Goal: Task Accomplishment & Management: Use online tool/utility

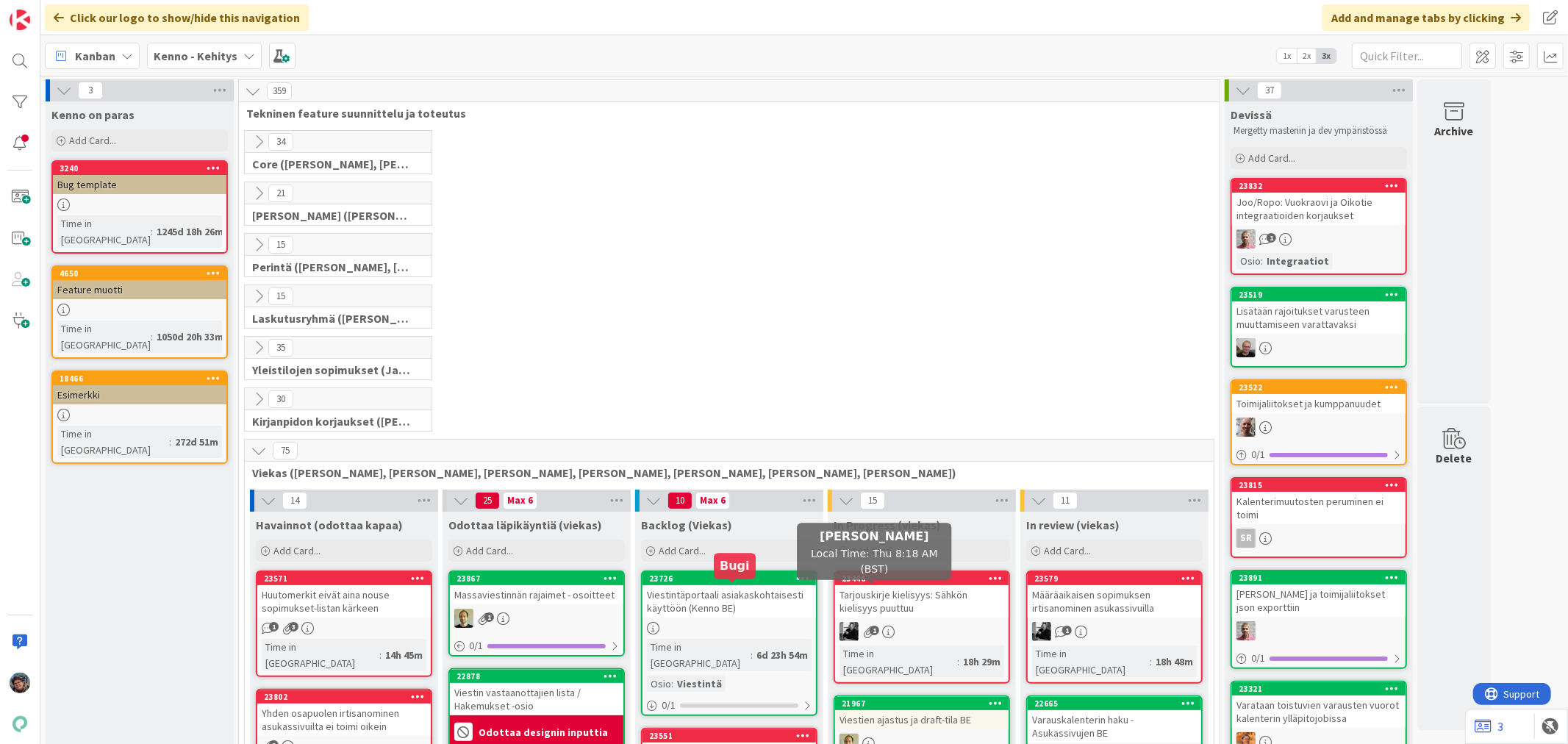
scroll to position [245, 0]
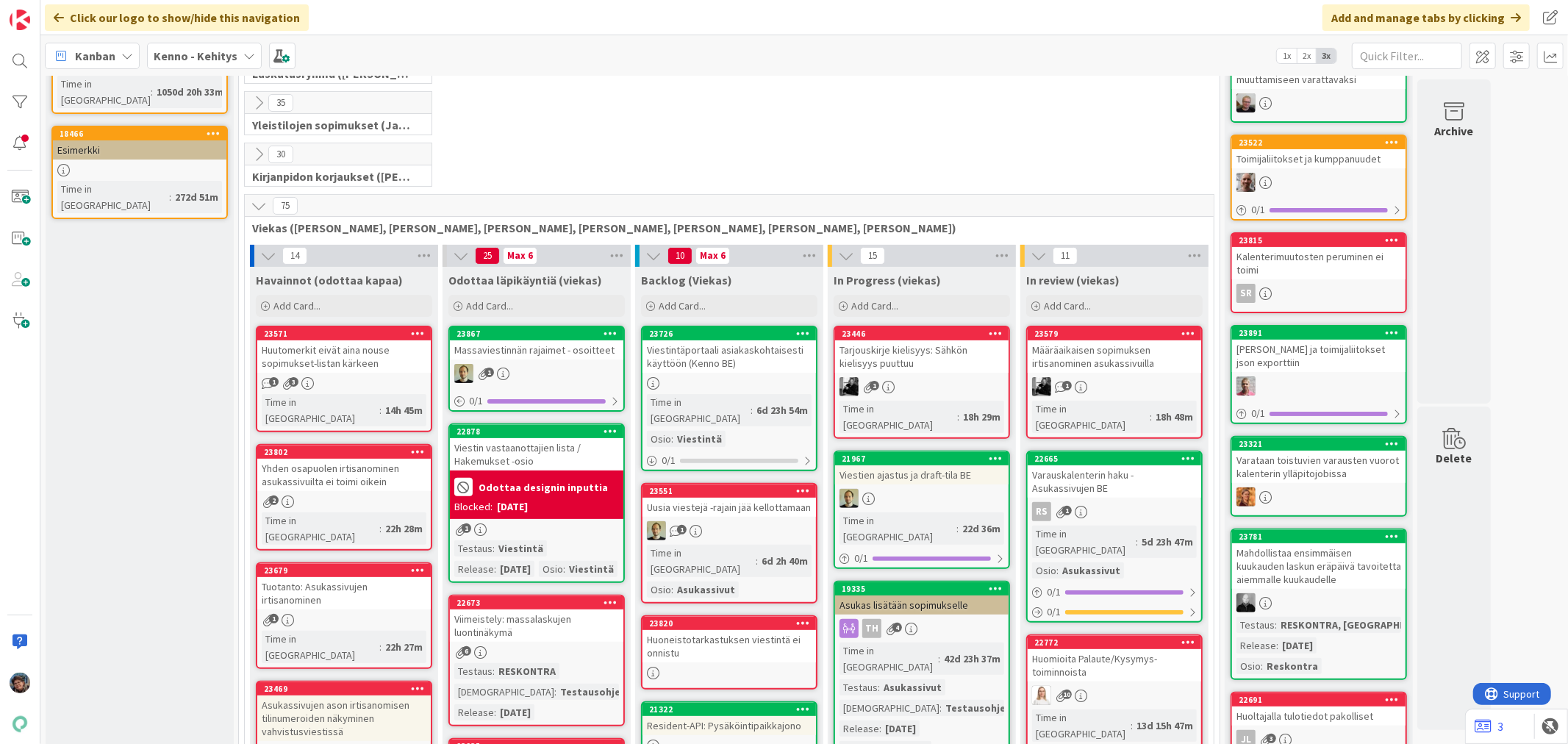
click at [0, 162] on div at bounding box center [20, 372] width 41 height 744
click at [0, 155] on div at bounding box center [20, 372] width 41 height 744
drag, startPoint x: 3, startPoint y: 175, endPoint x: 0, endPoint y: 218, distance: 43.1
click at [0, 184] on div at bounding box center [20, 372] width 41 height 744
drag, startPoint x: 0, startPoint y: 277, endPoint x: 0, endPoint y: 238, distance: 39.0
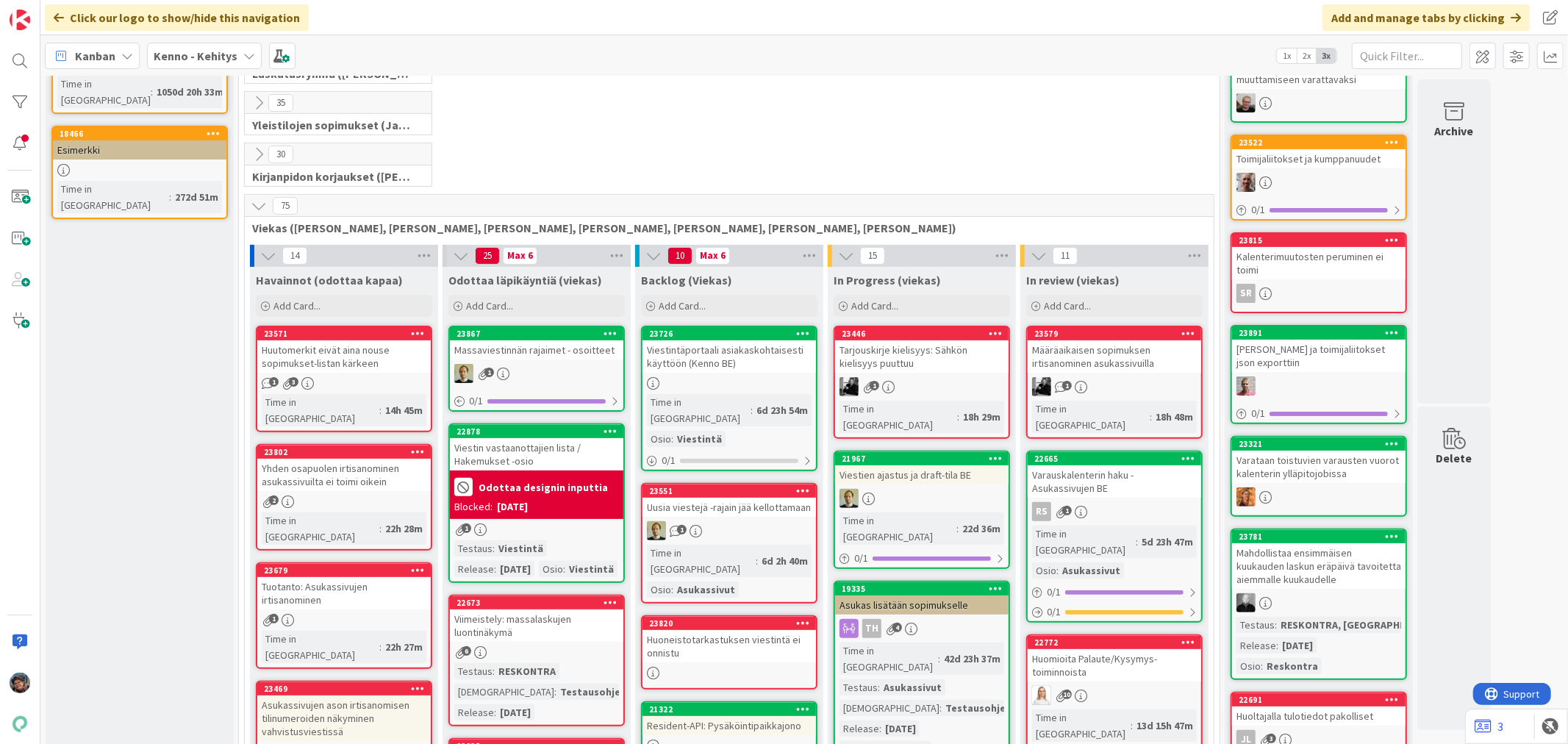
click at [0, 238] on div at bounding box center [20, 372] width 41 height 744
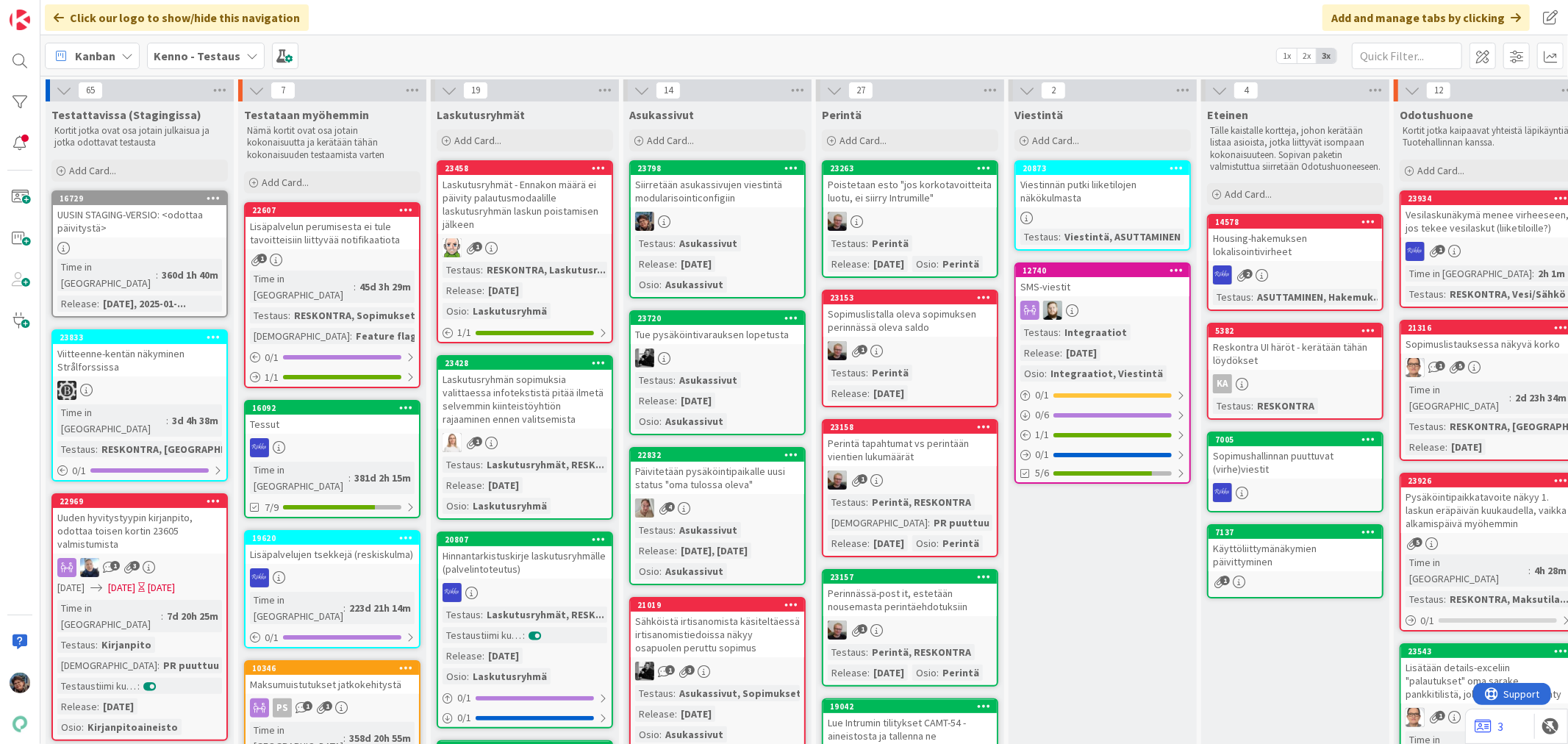
click at [760, 216] on div at bounding box center [717, 221] width 173 height 19
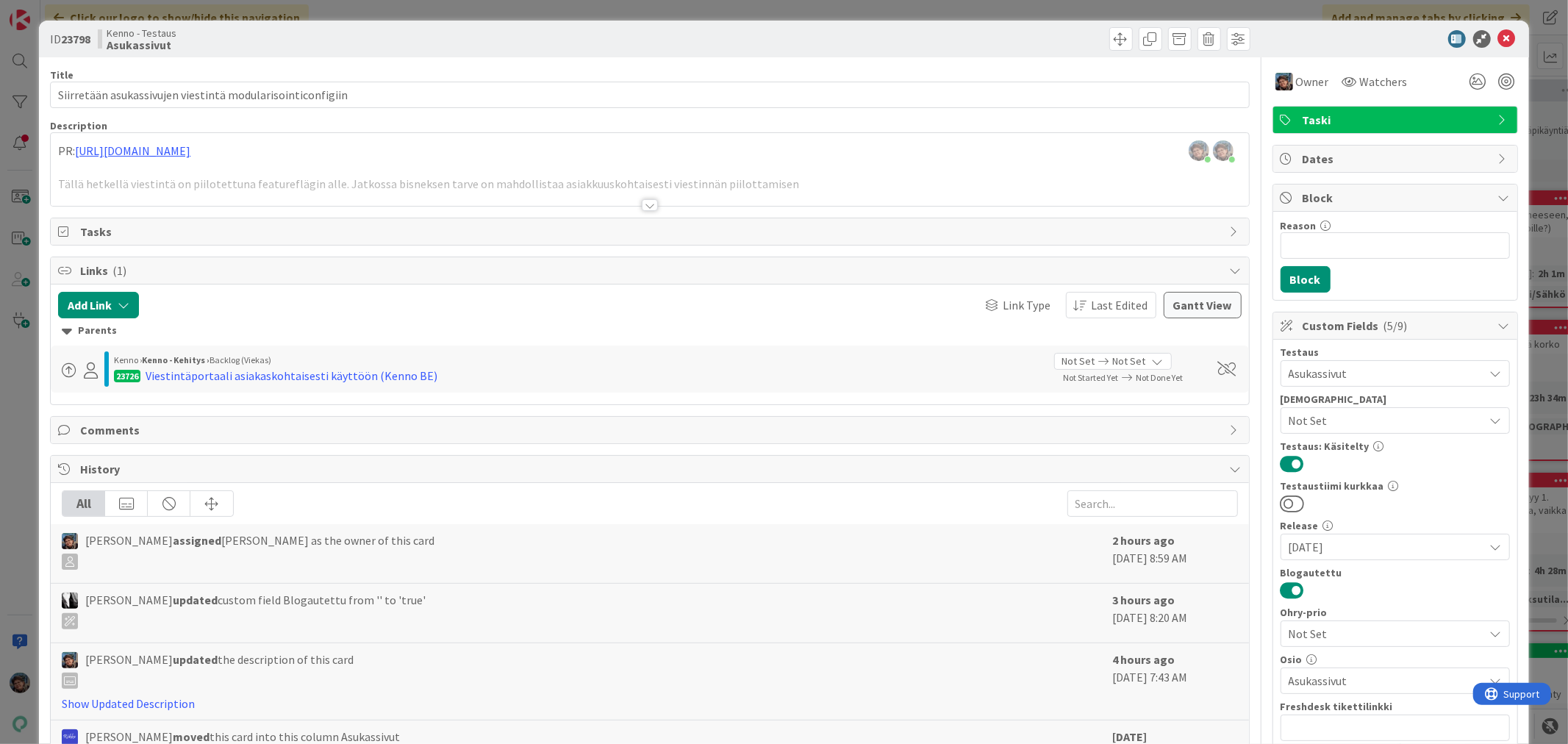
click at [642, 207] on div at bounding box center [650, 205] width 16 height 12
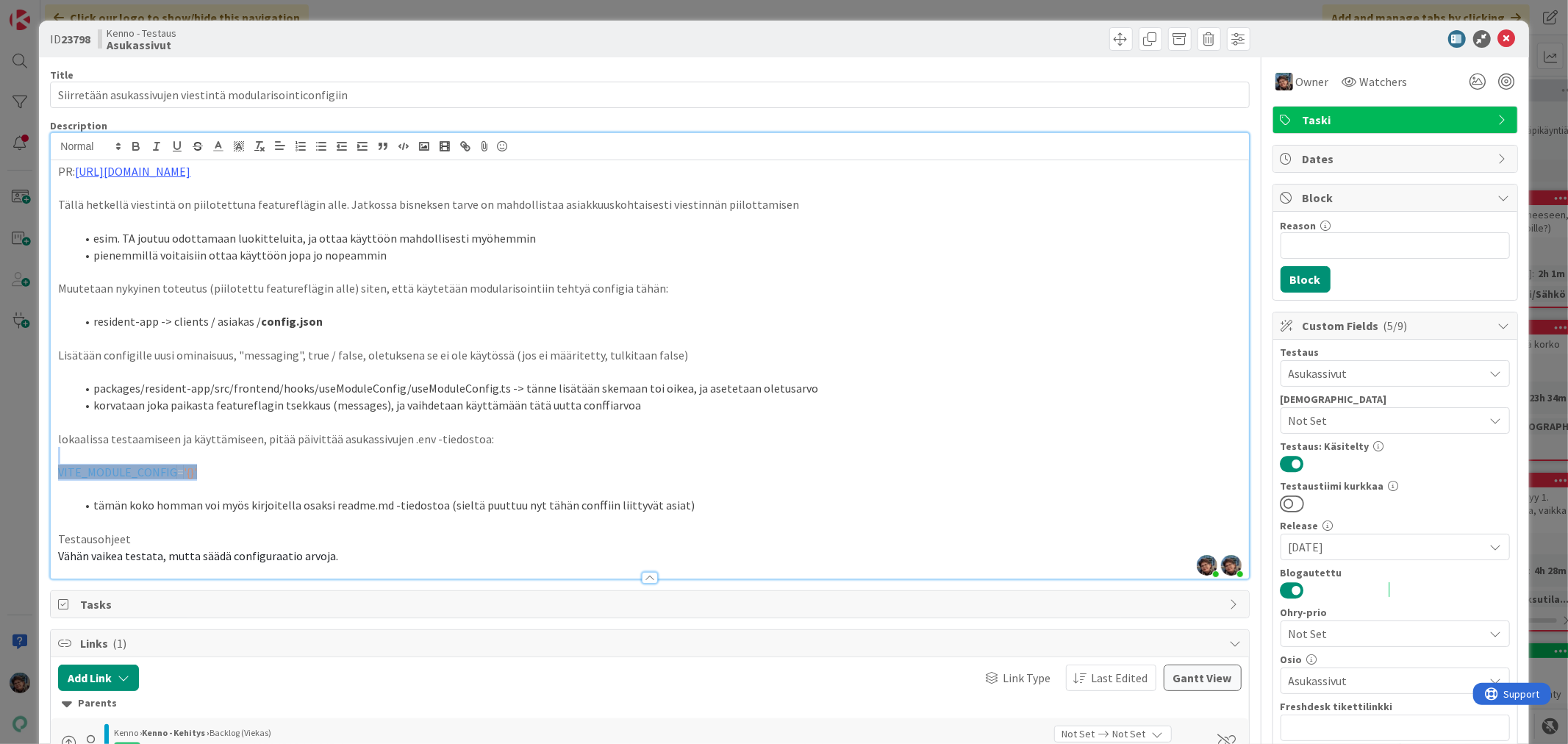
drag, startPoint x: 192, startPoint y: 467, endPoint x: 71, endPoint y: 461, distance: 121.1
click at [71, 461] on div "PR: [URL][DOMAIN_NAME] Tällä hetkellä viestintä on piilotettuna featureflägin a…" at bounding box center [650, 369] width 1198 height 418
copy div "VITE_MODULE_CONFIG = '{}'"
click at [1498, 38] on icon at bounding box center [1506, 39] width 18 height 18
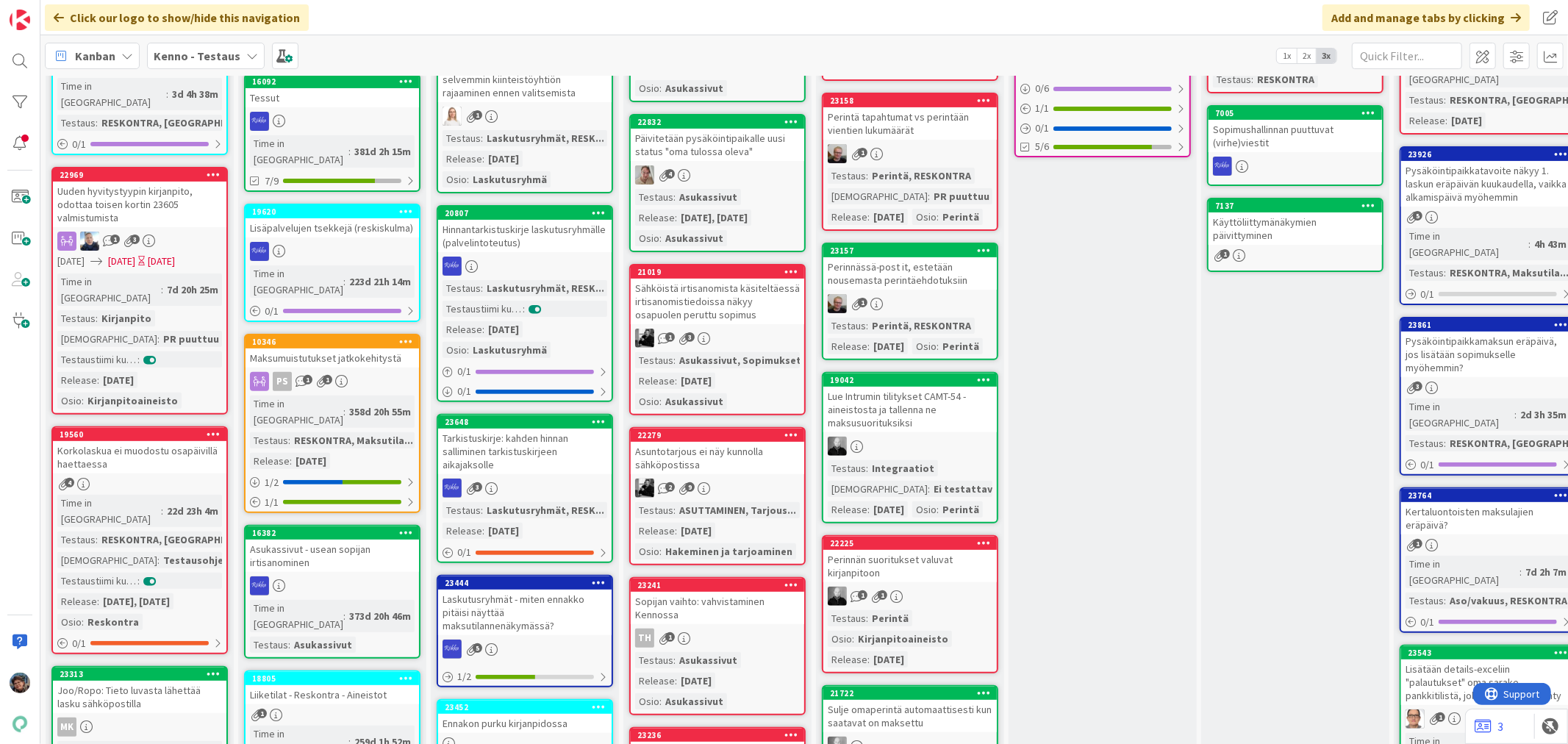
scroll to position [653, 0]
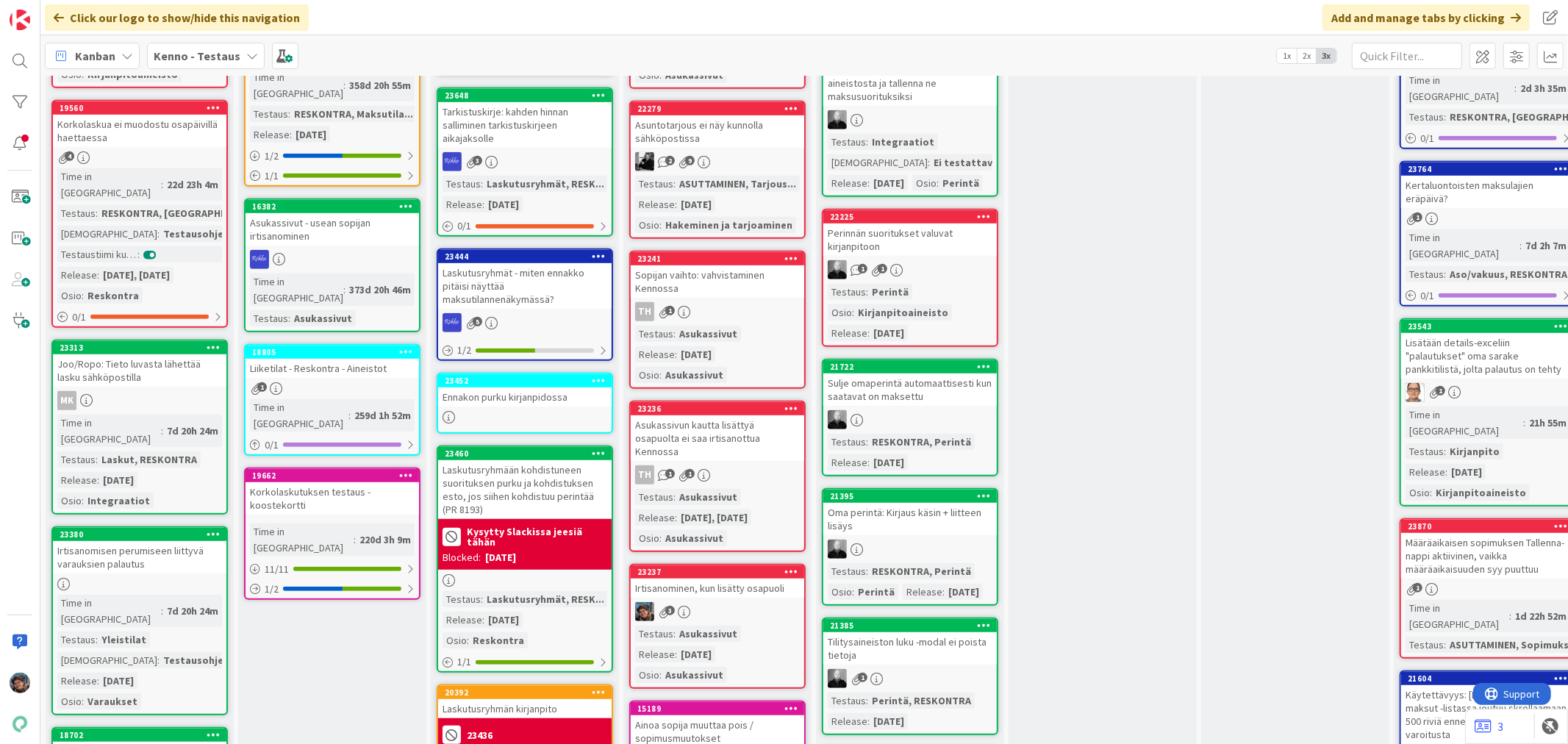
click at [736, 434] on div "Asukassivun kautta lisättyä osapuolta ei saa irtisanottua Kennossa" at bounding box center [717, 438] width 173 height 46
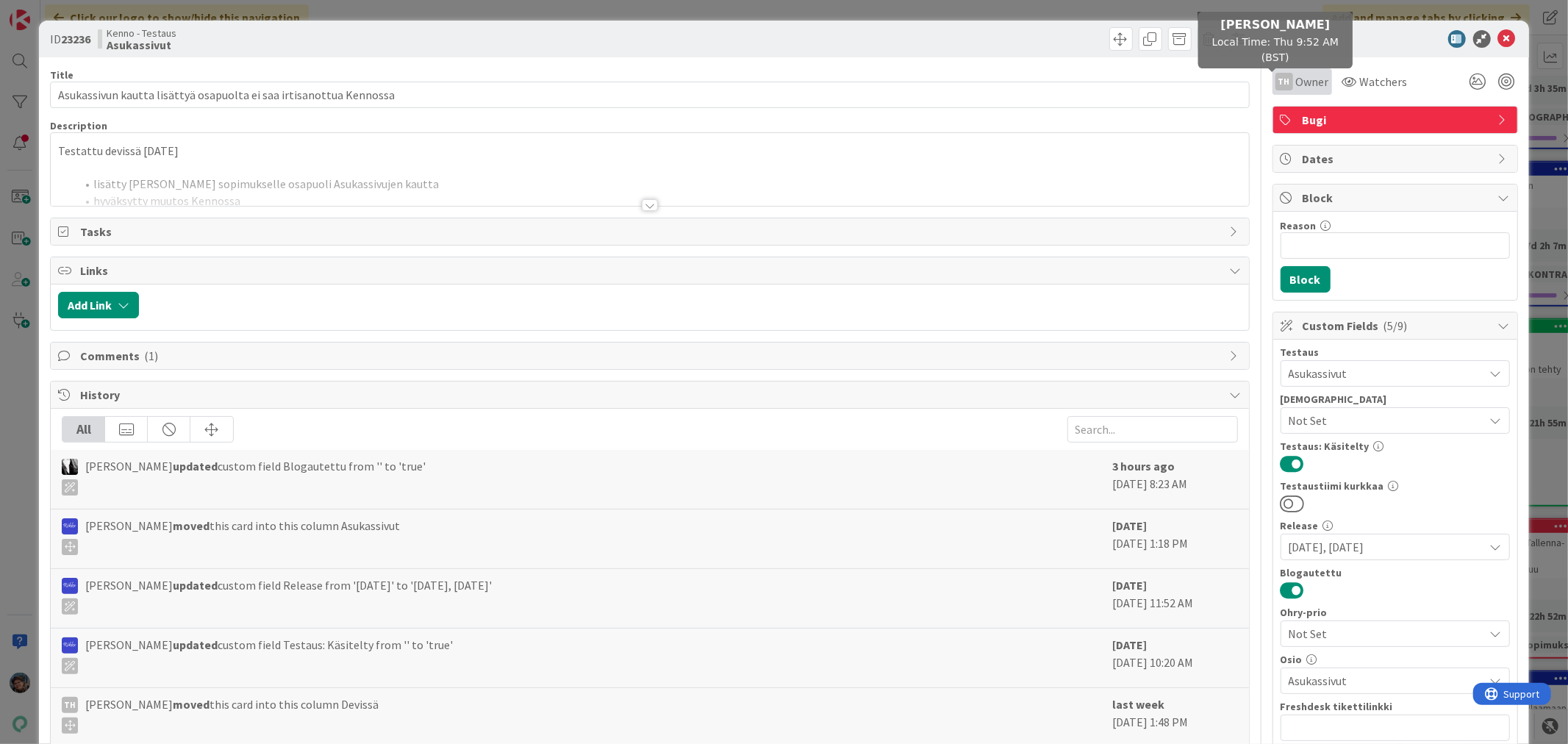
click at [1276, 75] on div "TH" at bounding box center [1284, 81] width 18 height 18
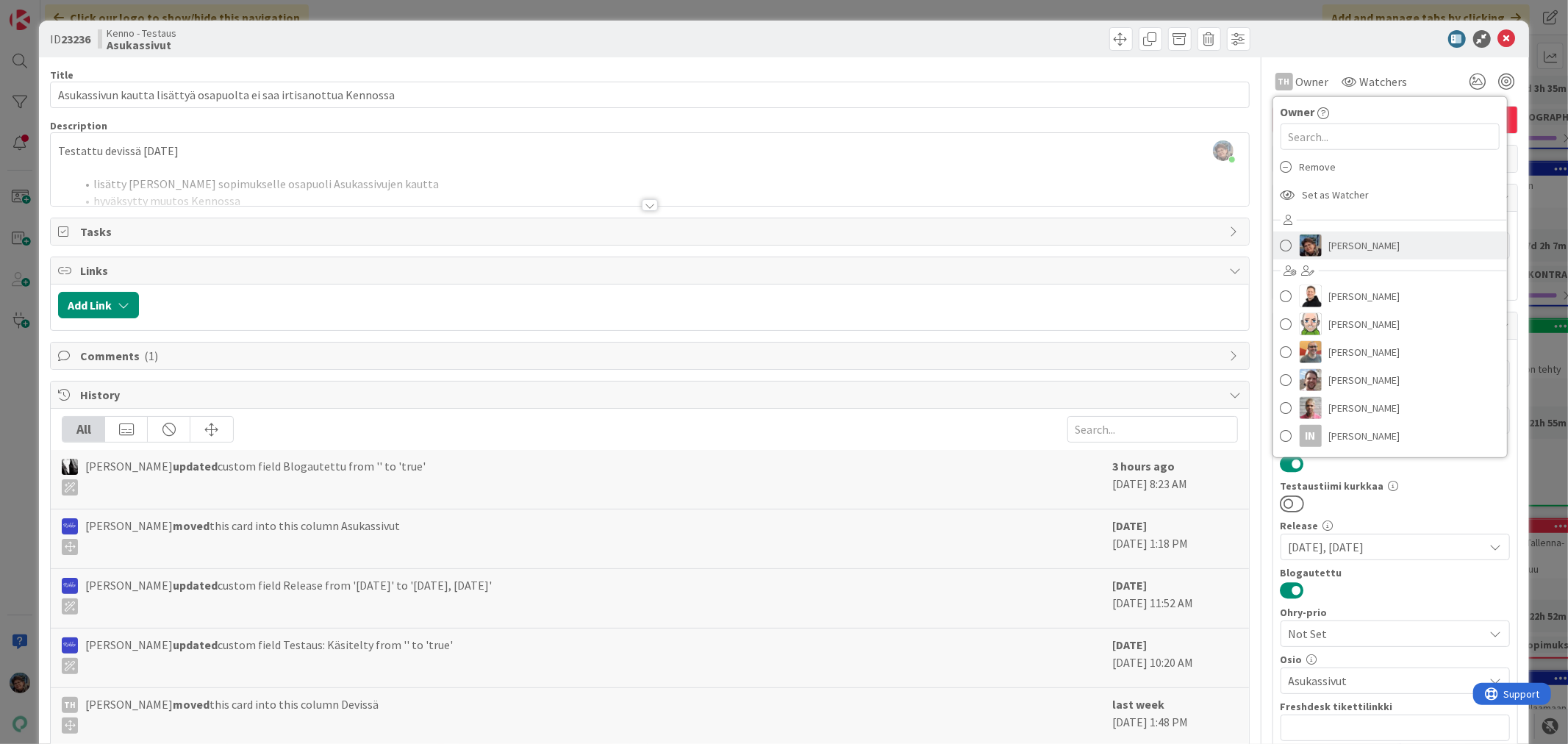
click at [1281, 247] on span at bounding box center [1287, 246] width 12 height 22
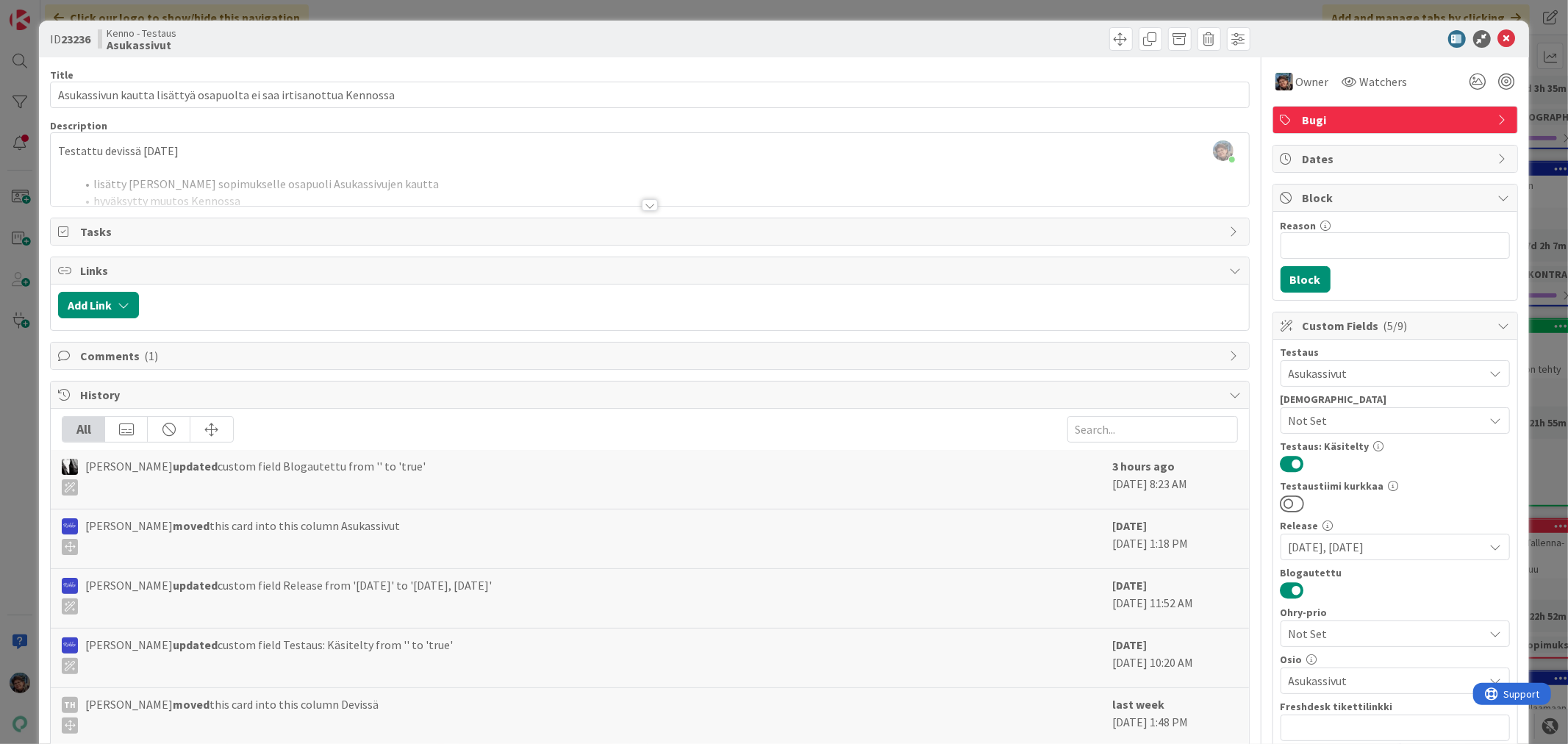
click at [645, 201] on div at bounding box center [650, 205] width 16 height 12
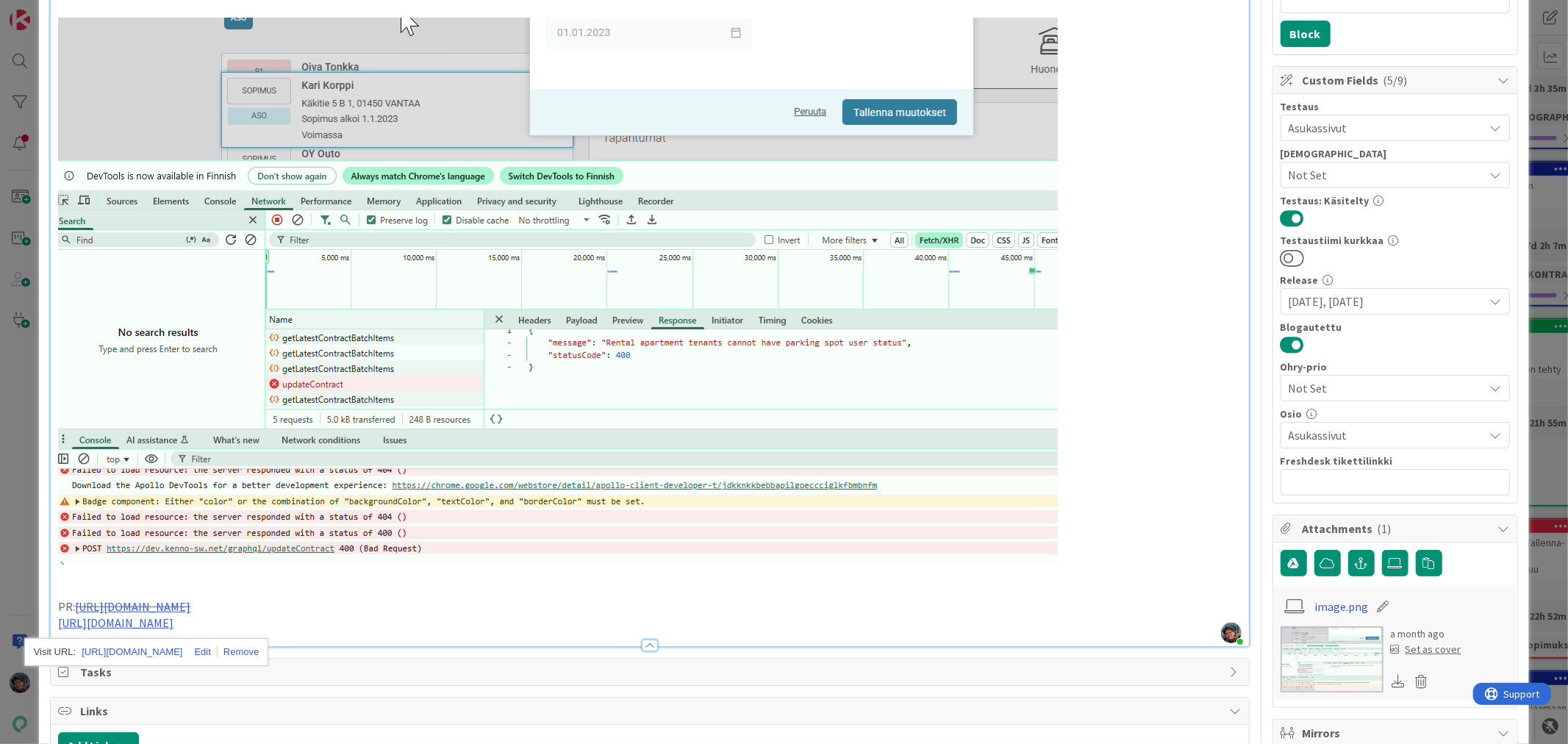
scroll to position [571, 0]
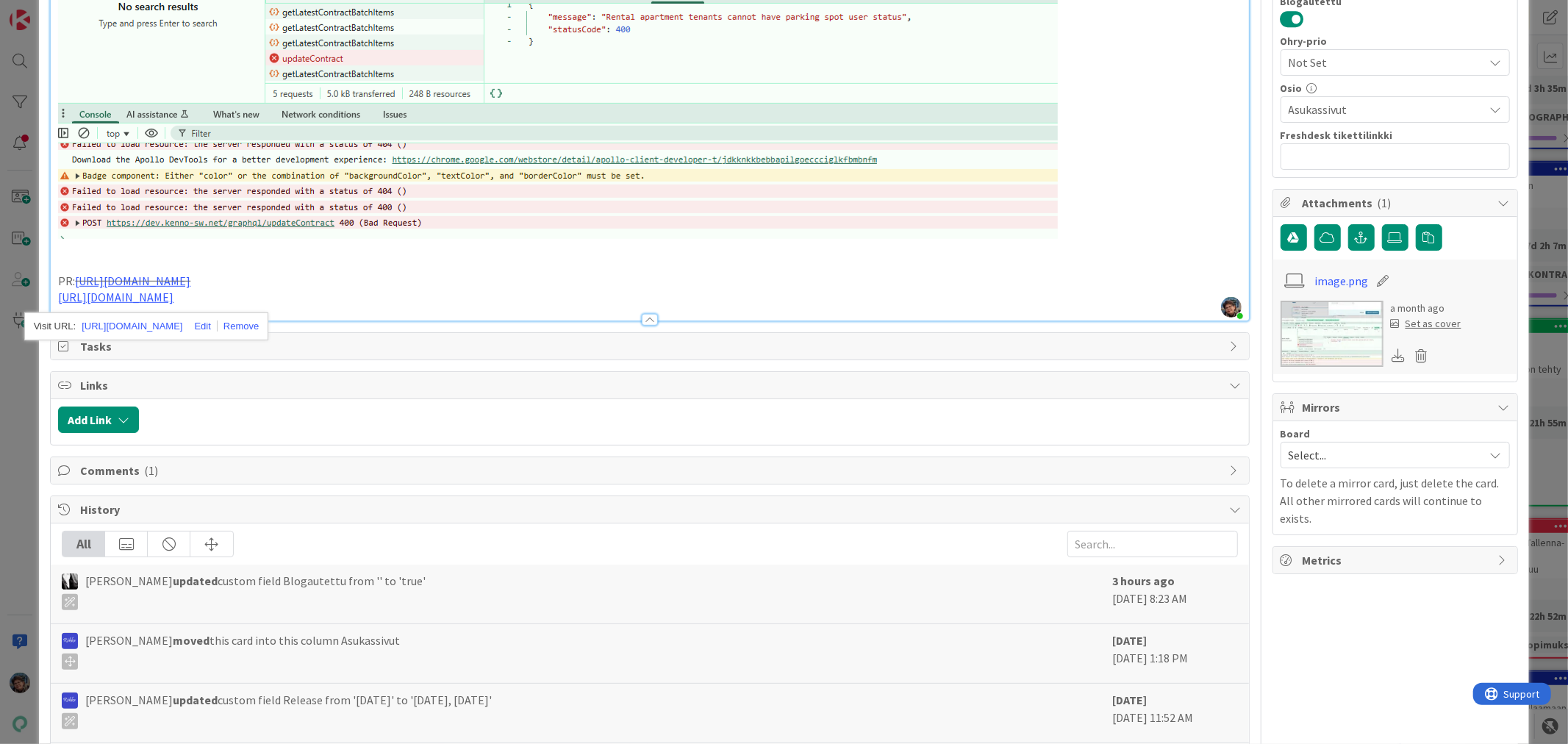
click at [331, 300] on p "https://github.com/pandiafi/kenno/pull/8608" at bounding box center [650, 297] width 1183 height 17
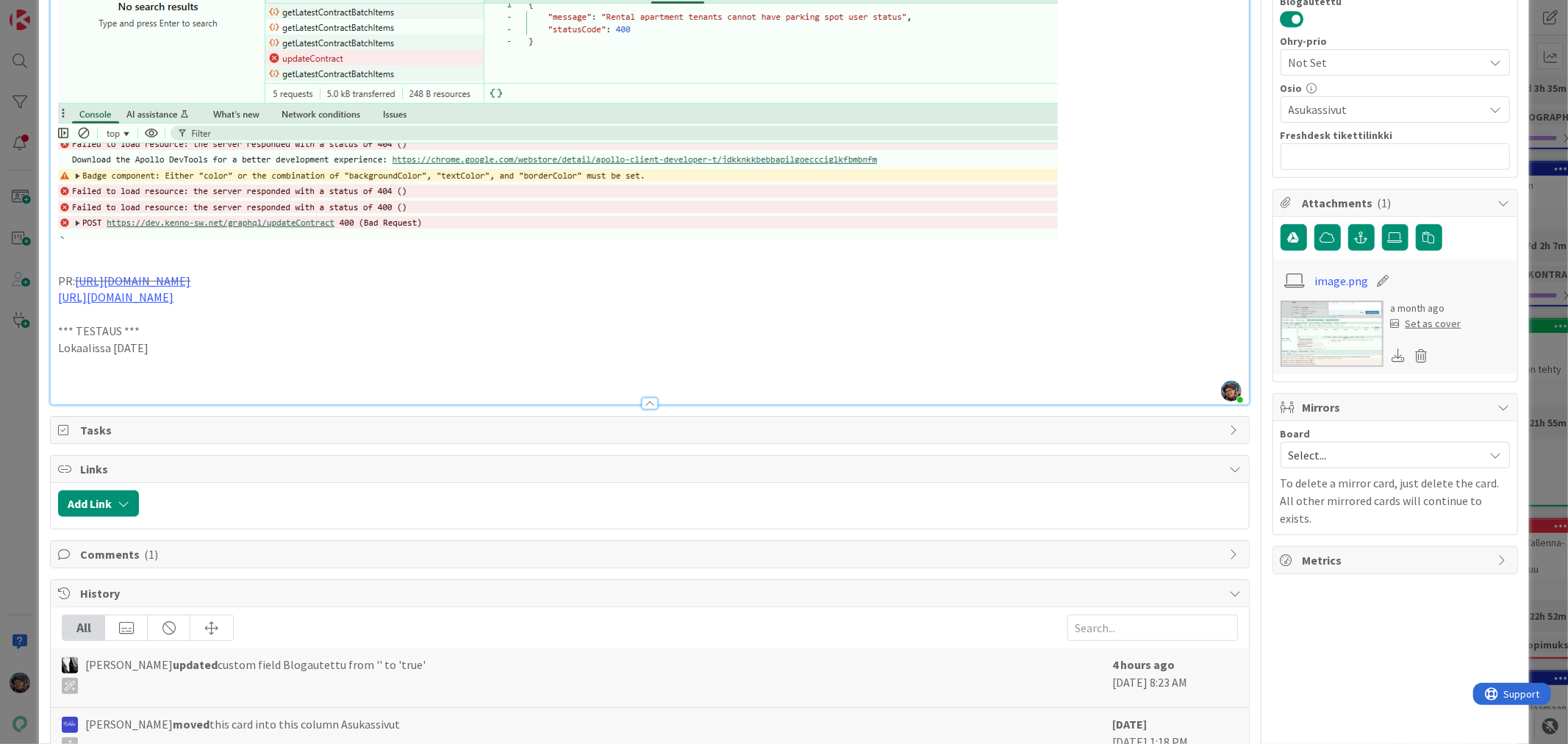
drag, startPoint x: 178, startPoint y: 348, endPoint x: 46, endPoint y: 325, distance: 134.0
click at [46, 325] on div "ID 23236 Kenno - Testaus Asukassivut Title 66 / 128 Asukassivun kautta lisättyä…" at bounding box center [783, 219] width 1489 height 1540
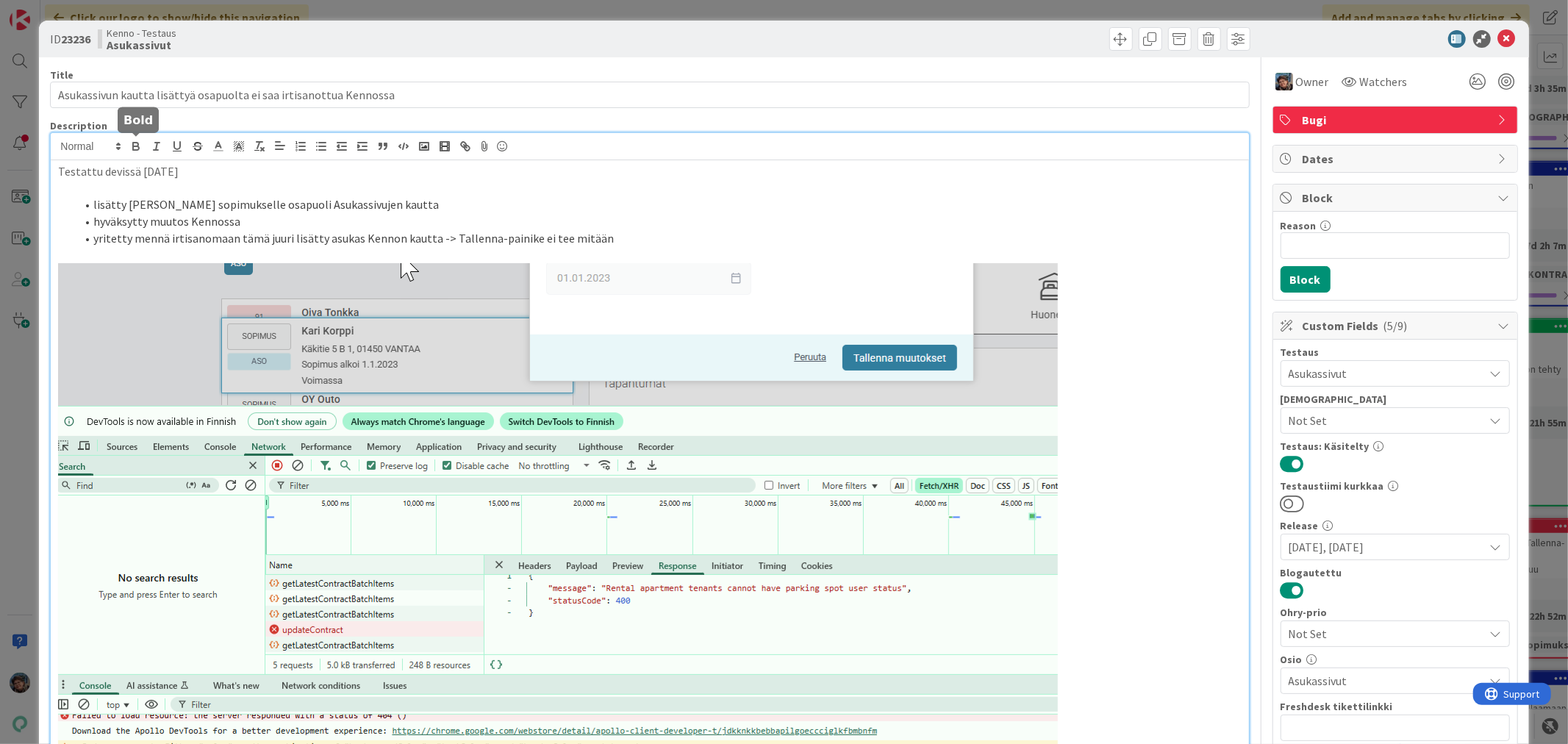
click at [134, 148] on icon "button" at bounding box center [136, 146] width 14 height 14
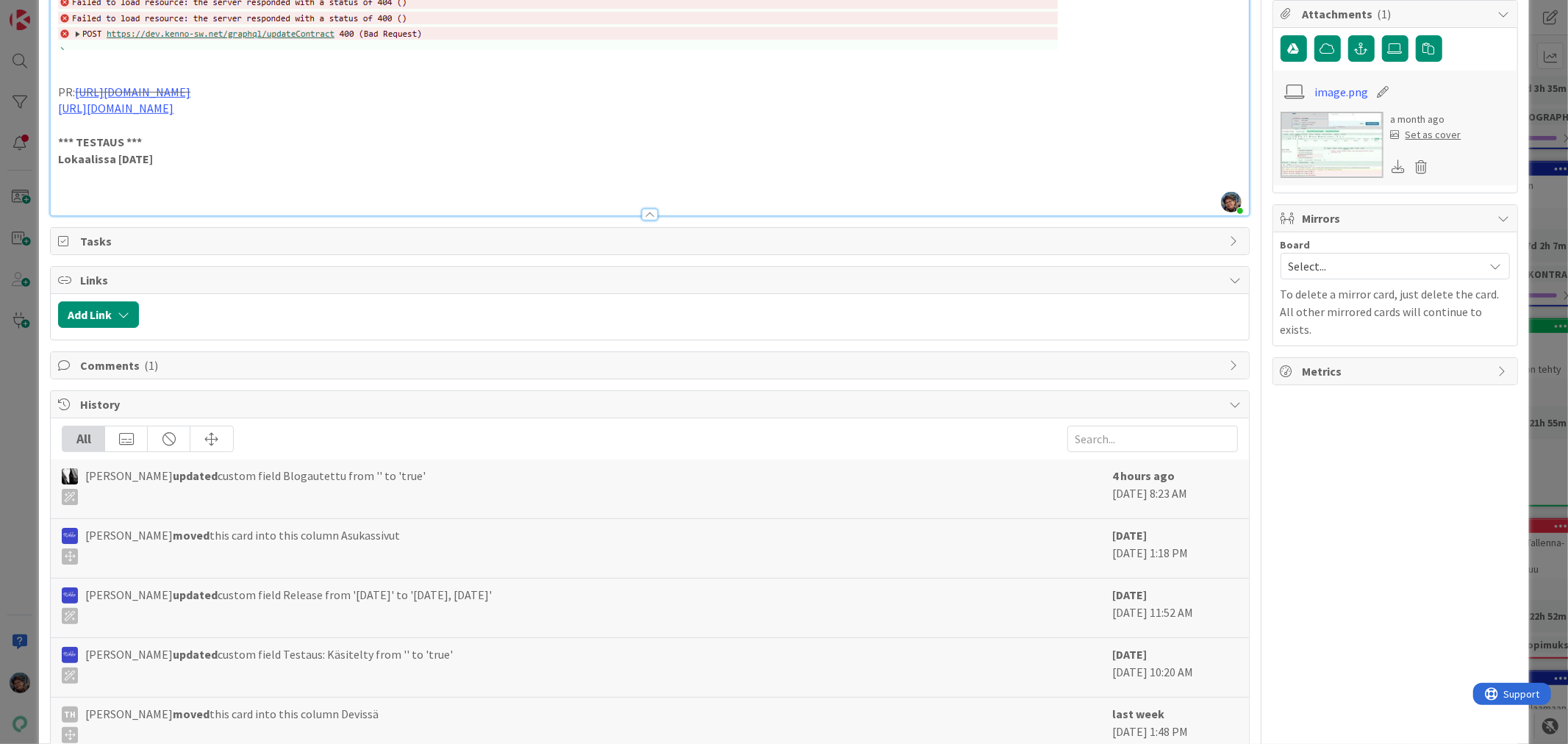
scroll to position [835, 0]
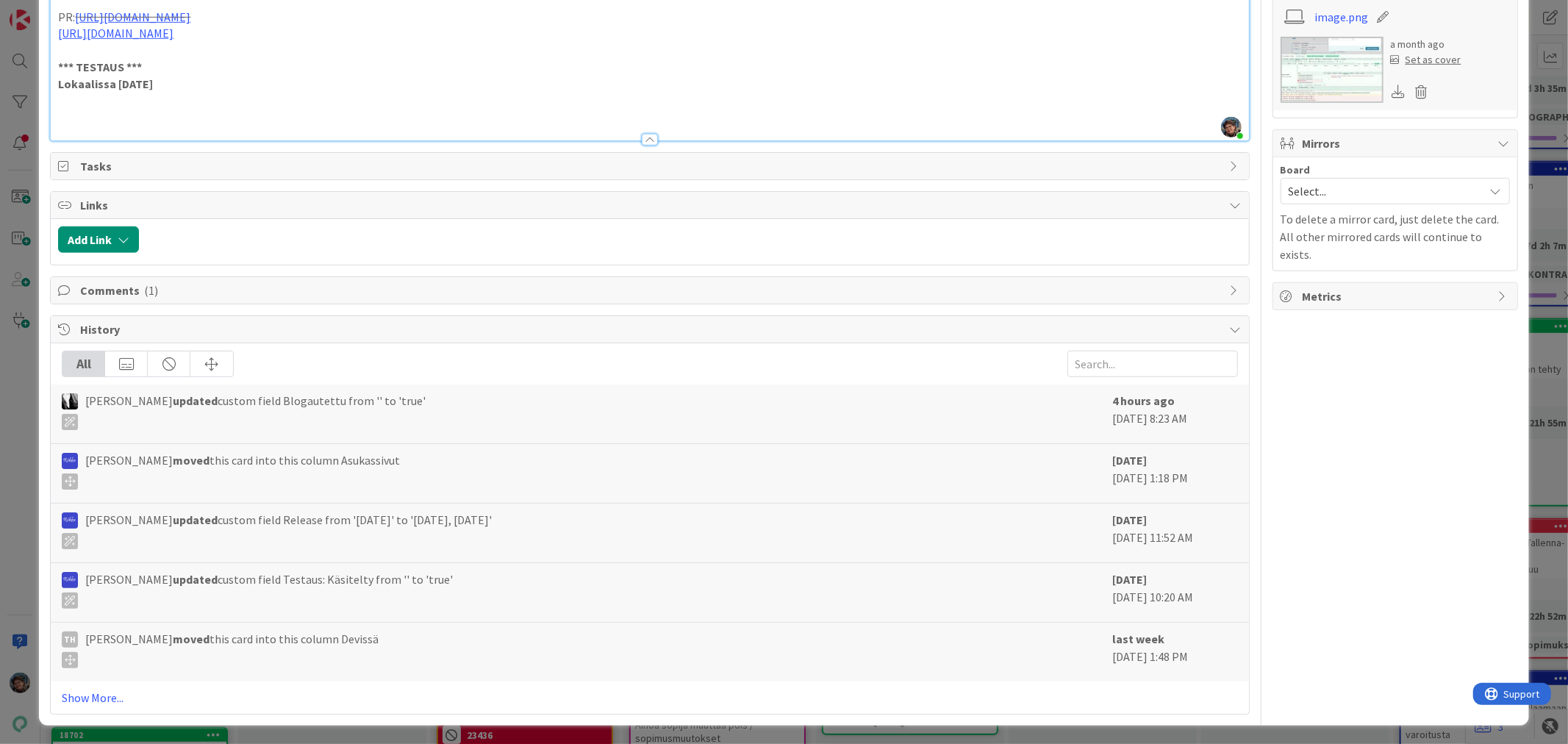
click at [76, 112] on p at bounding box center [650, 117] width 1183 height 17
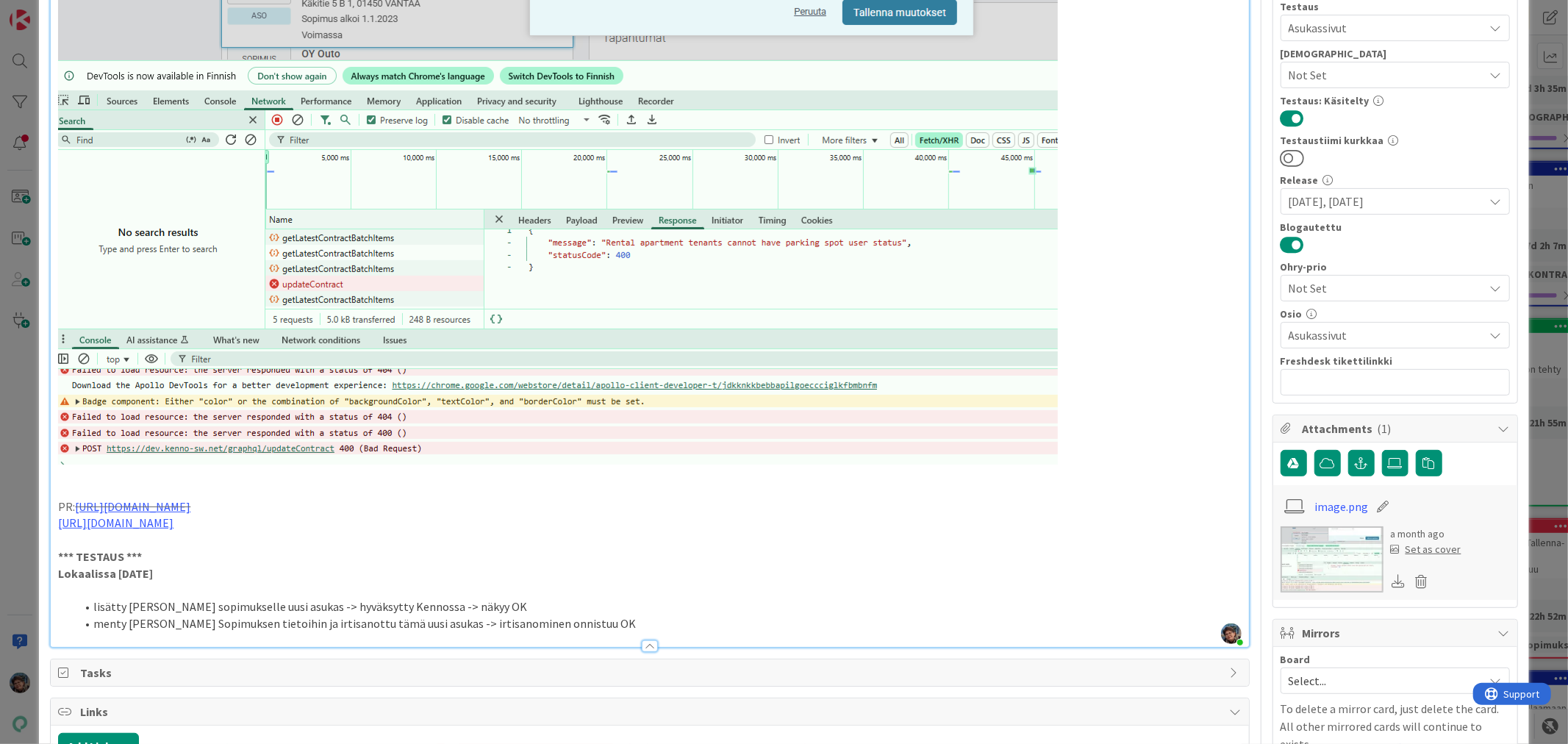
scroll to position [0, 0]
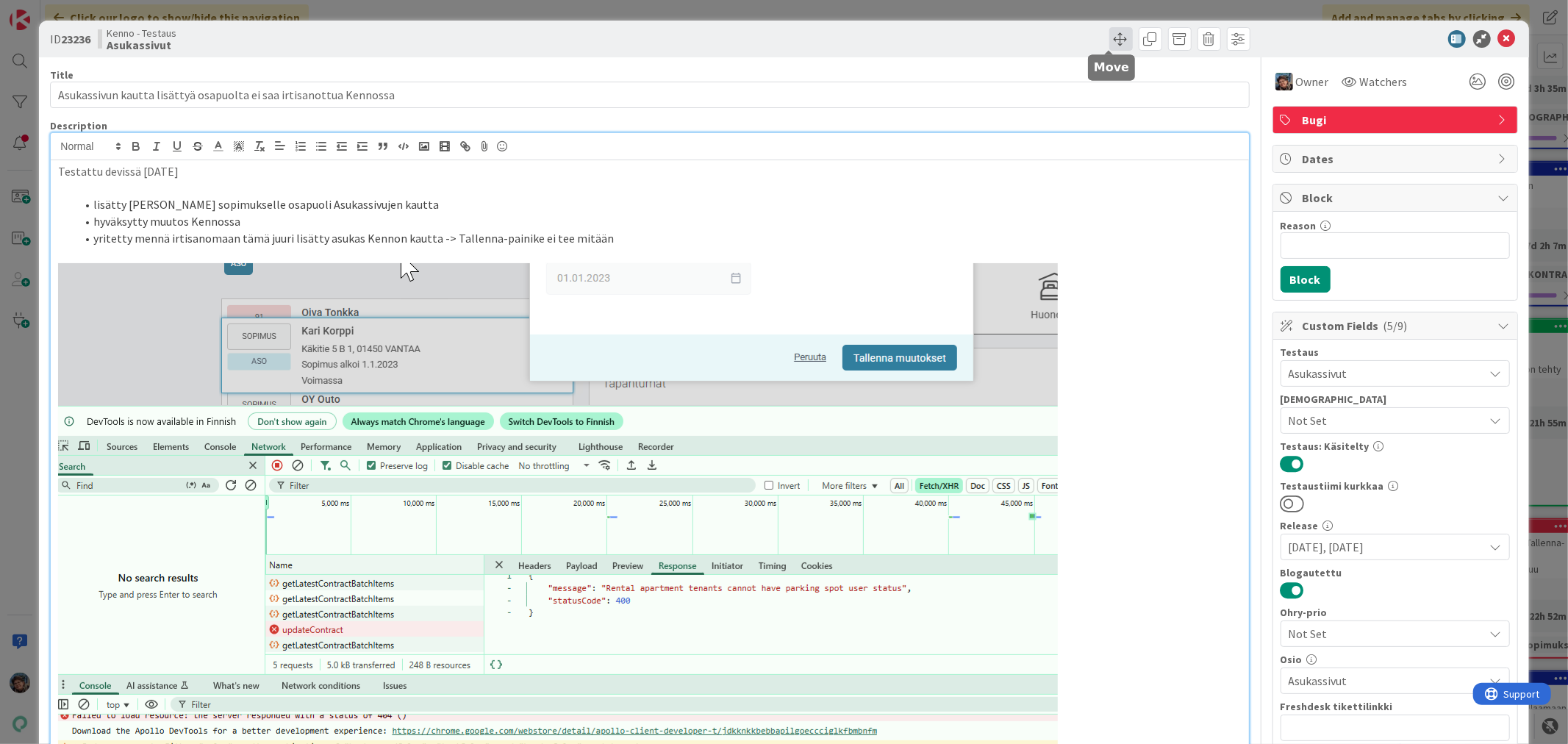
click at [1114, 34] on span at bounding box center [1121, 39] width 24 height 24
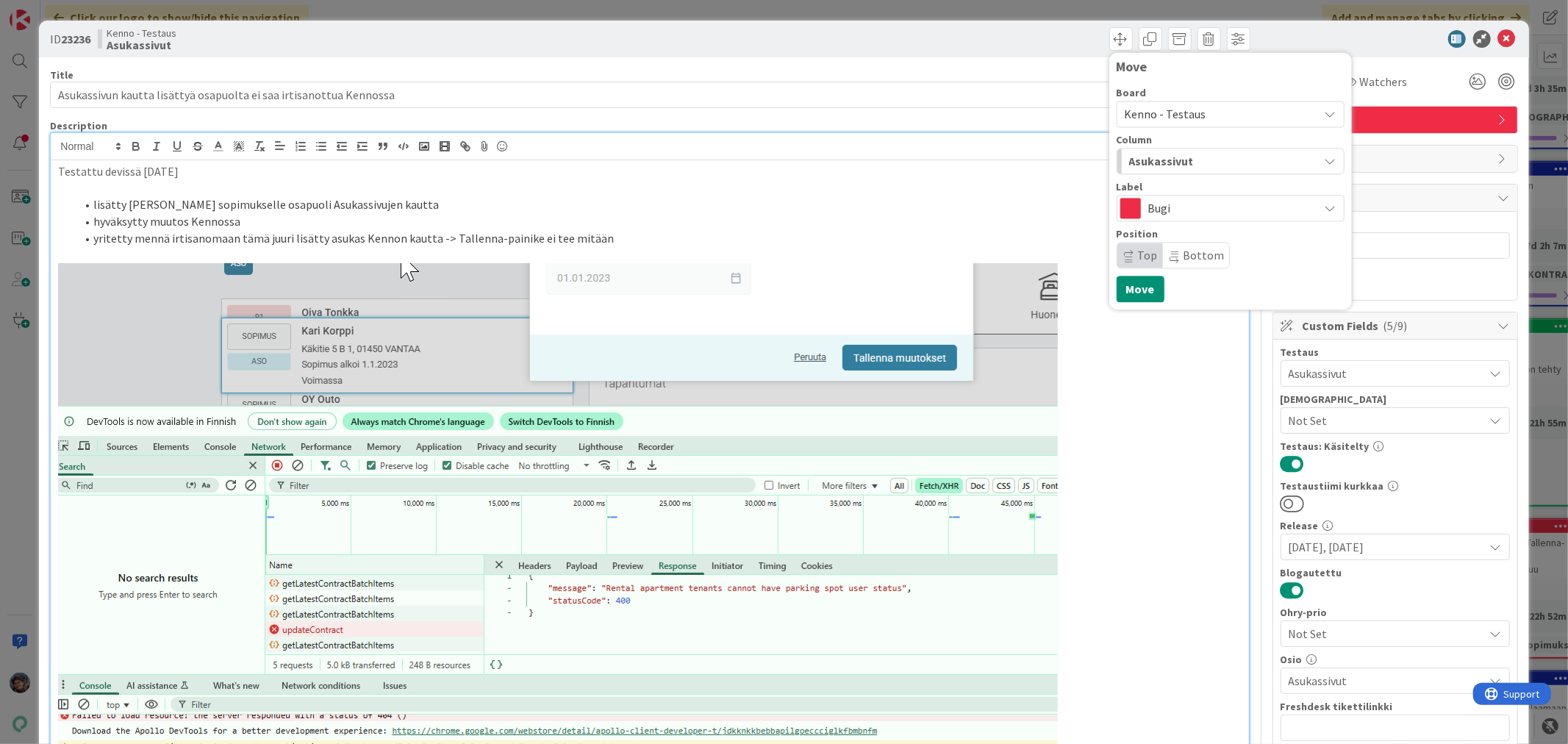
click at [1208, 166] on div "Asukassivut" at bounding box center [1222, 161] width 193 height 24
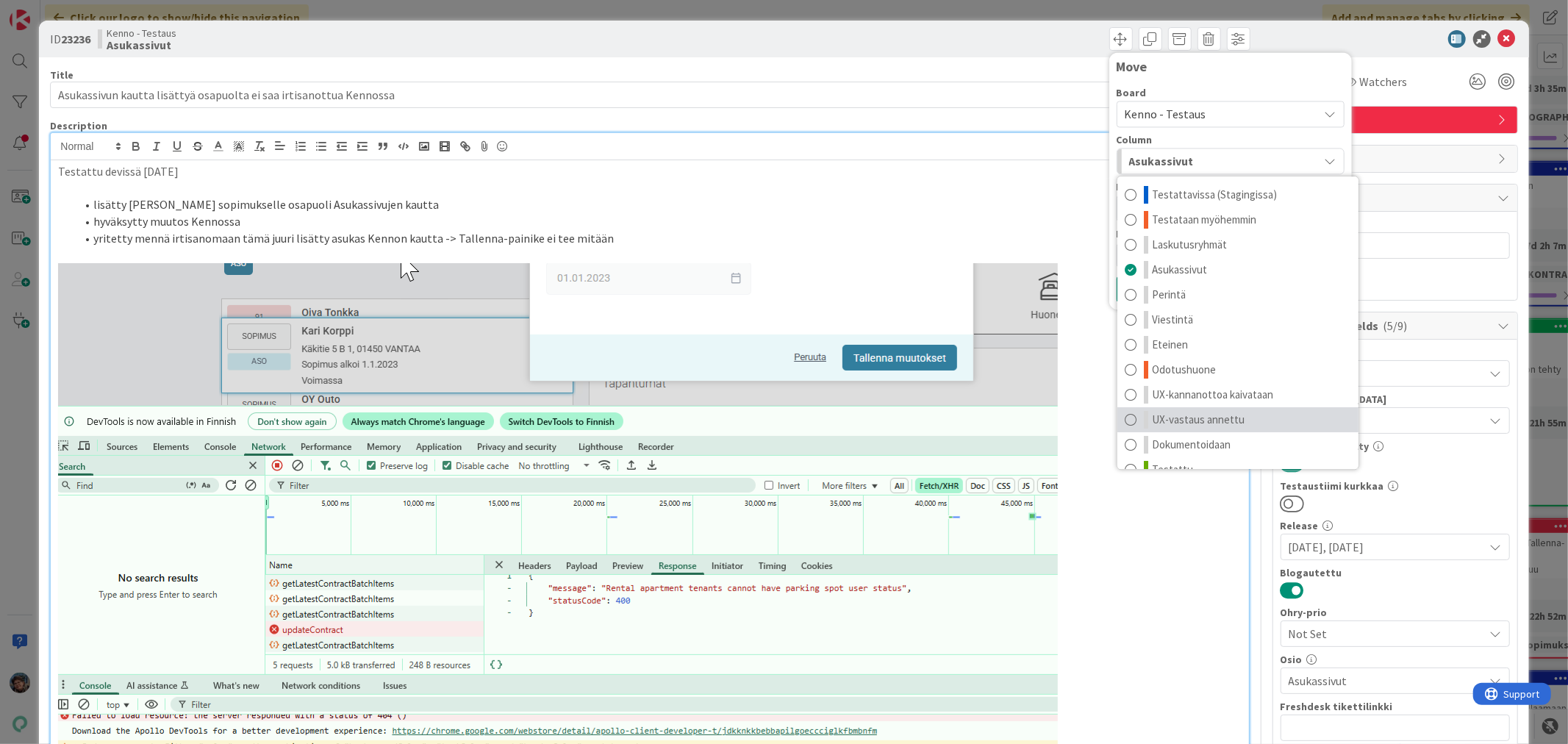
scroll to position [19, 0]
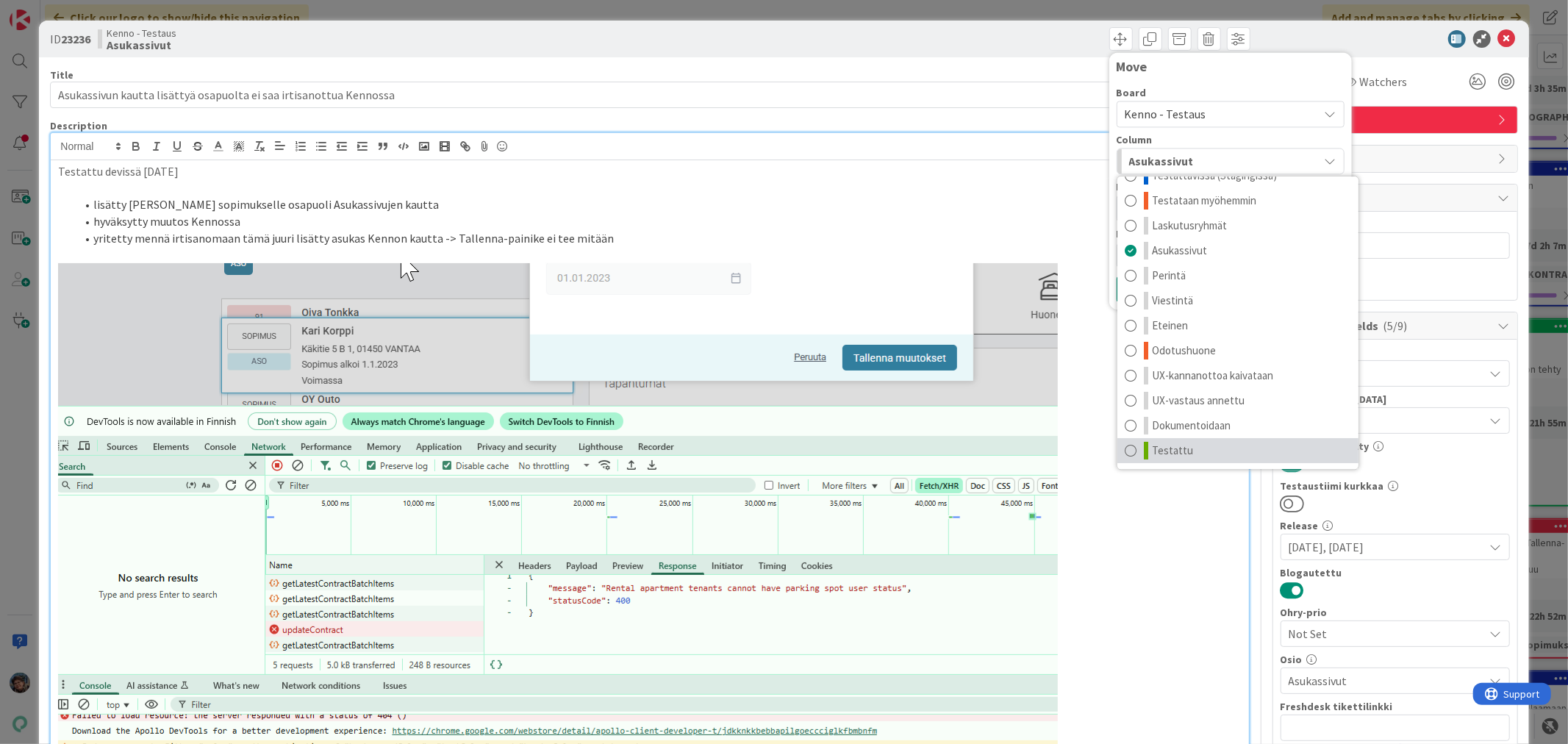
click at [1179, 449] on link "Testattu" at bounding box center [1238, 451] width 241 height 25
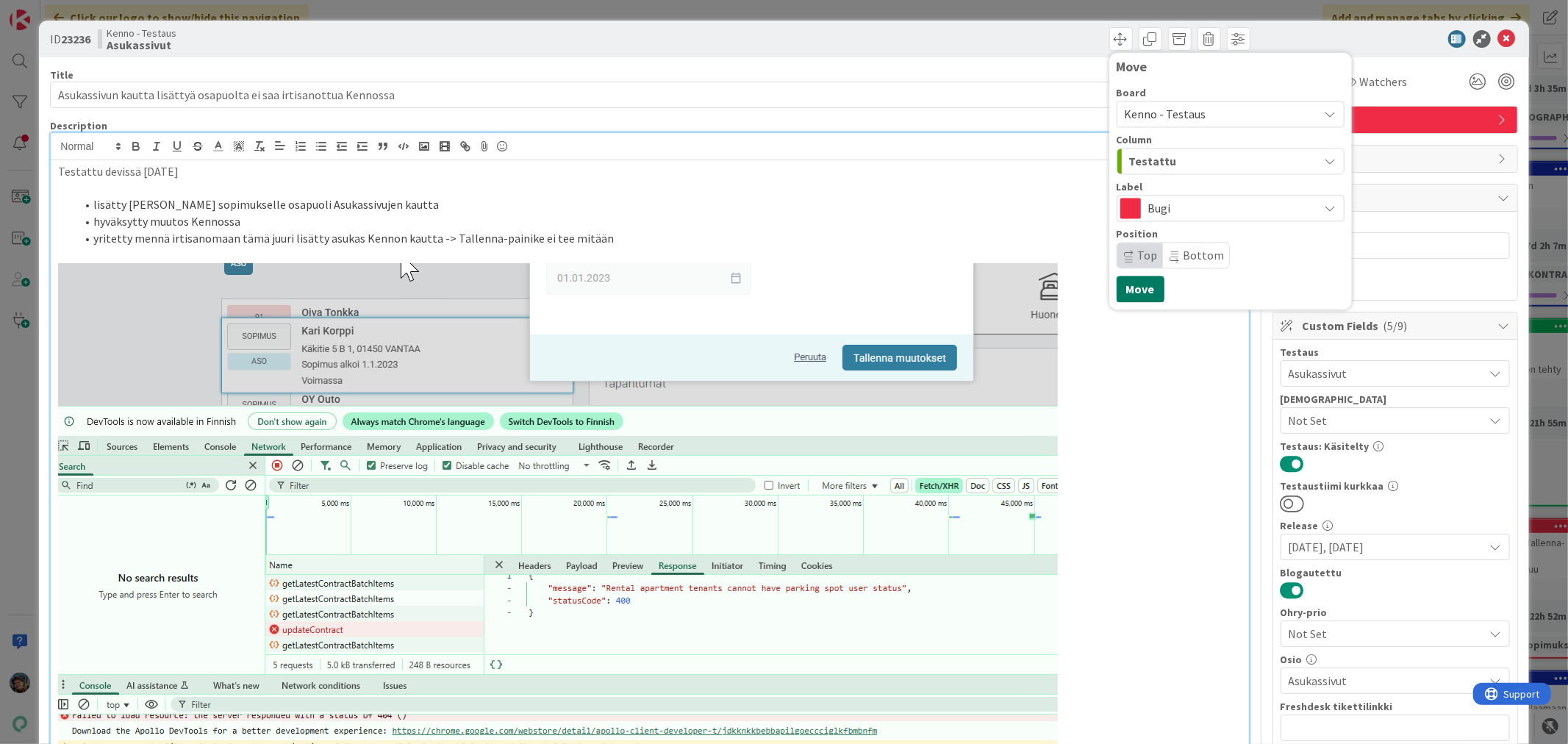
click at [1135, 294] on button "Move" at bounding box center [1141, 288] width 48 height 26
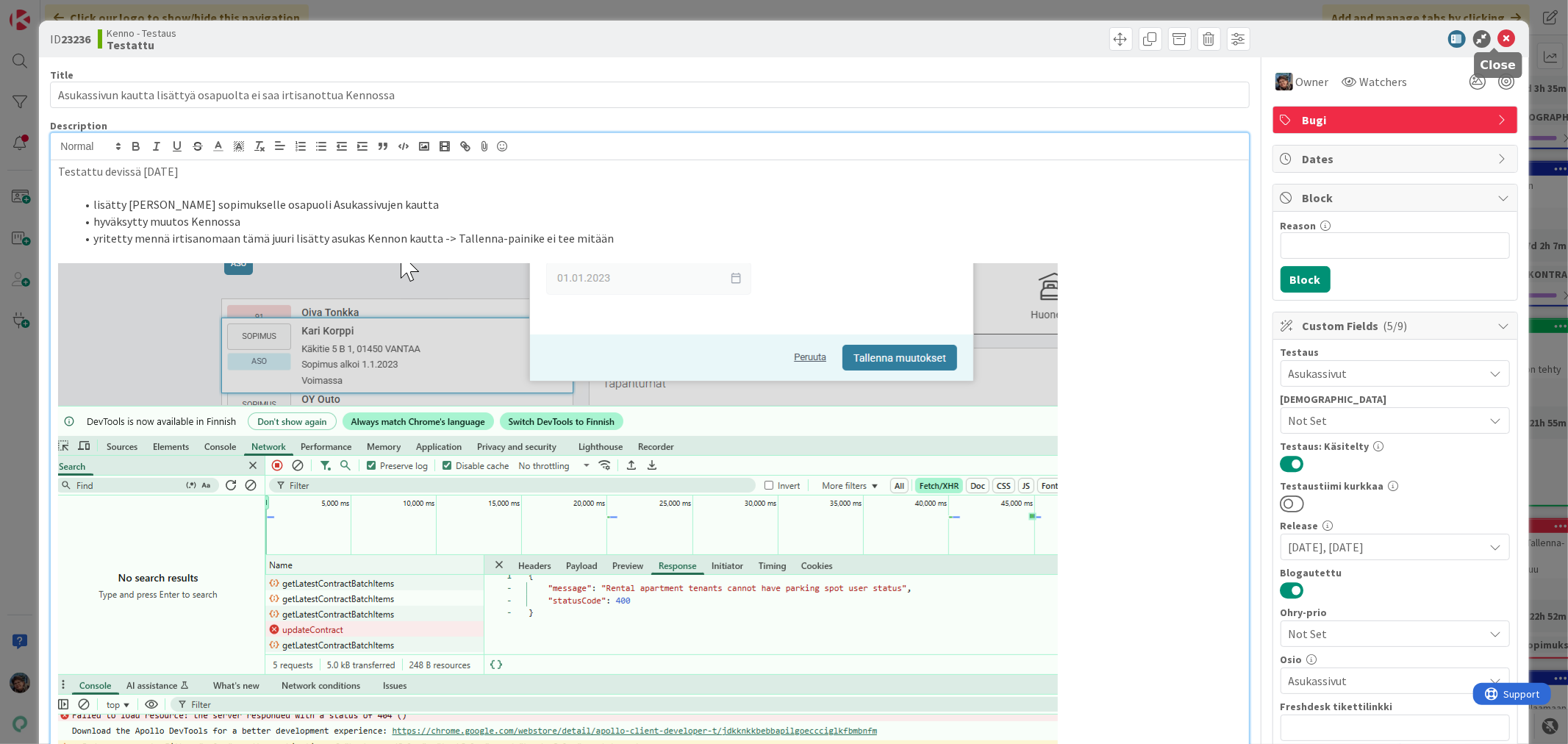
click at [1498, 38] on icon at bounding box center [1506, 39] width 18 height 18
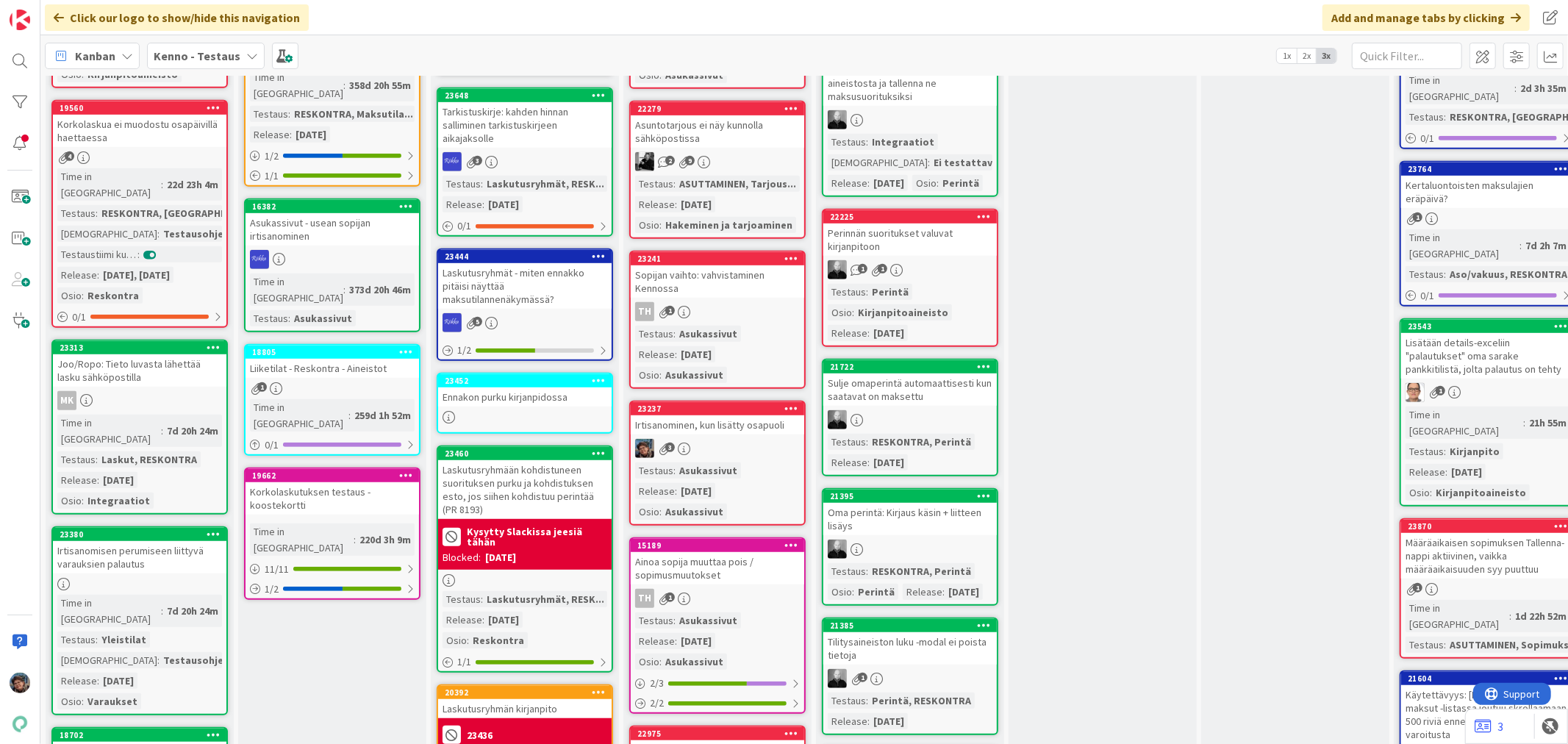
click at [739, 325] on div "Testaus : Asukassivut Release : [DATE] Osio : Asukassivut" at bounding box center [717, 354] width 165 height 57
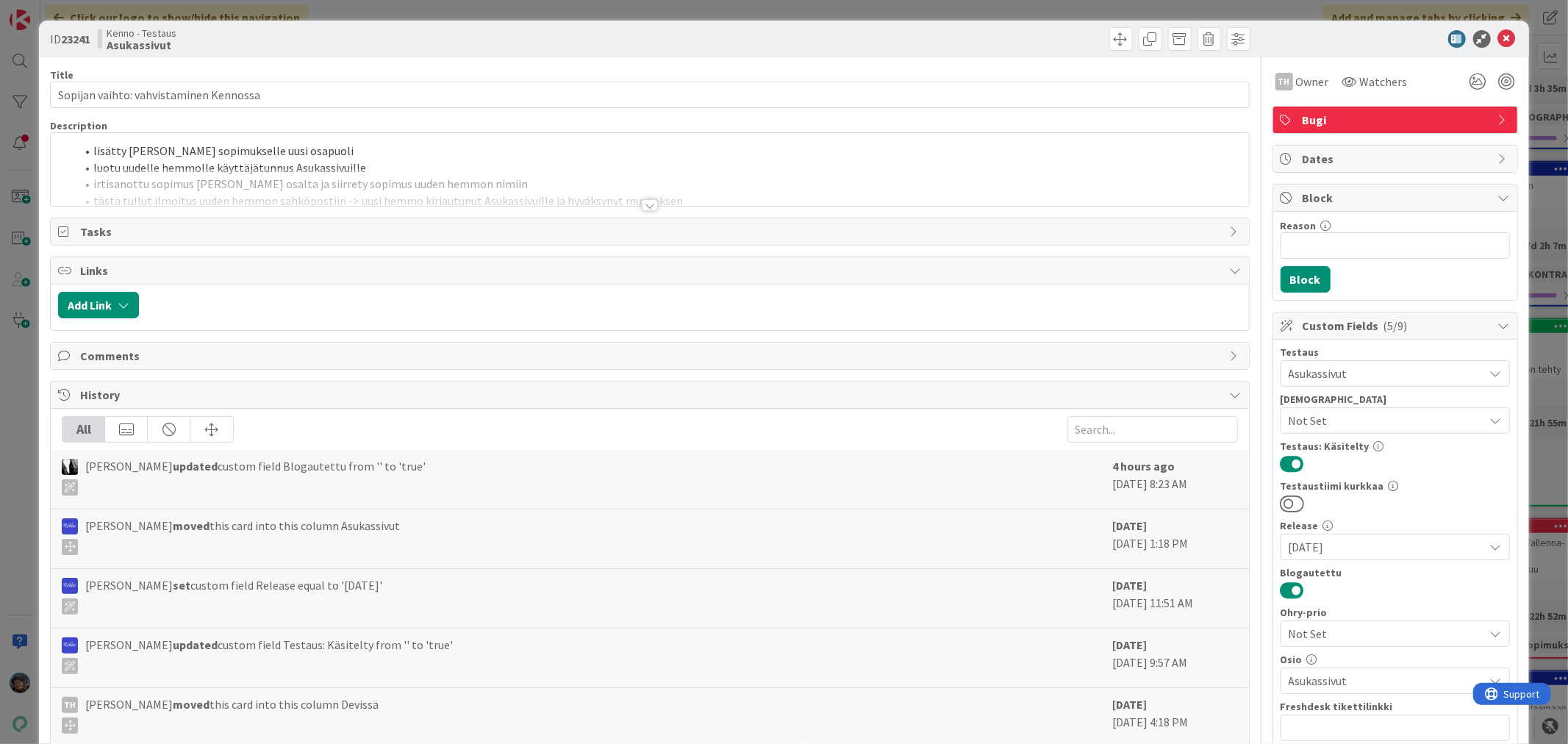
click at [642, 201] on div at bounding box center [650, 205] width 16 height 12
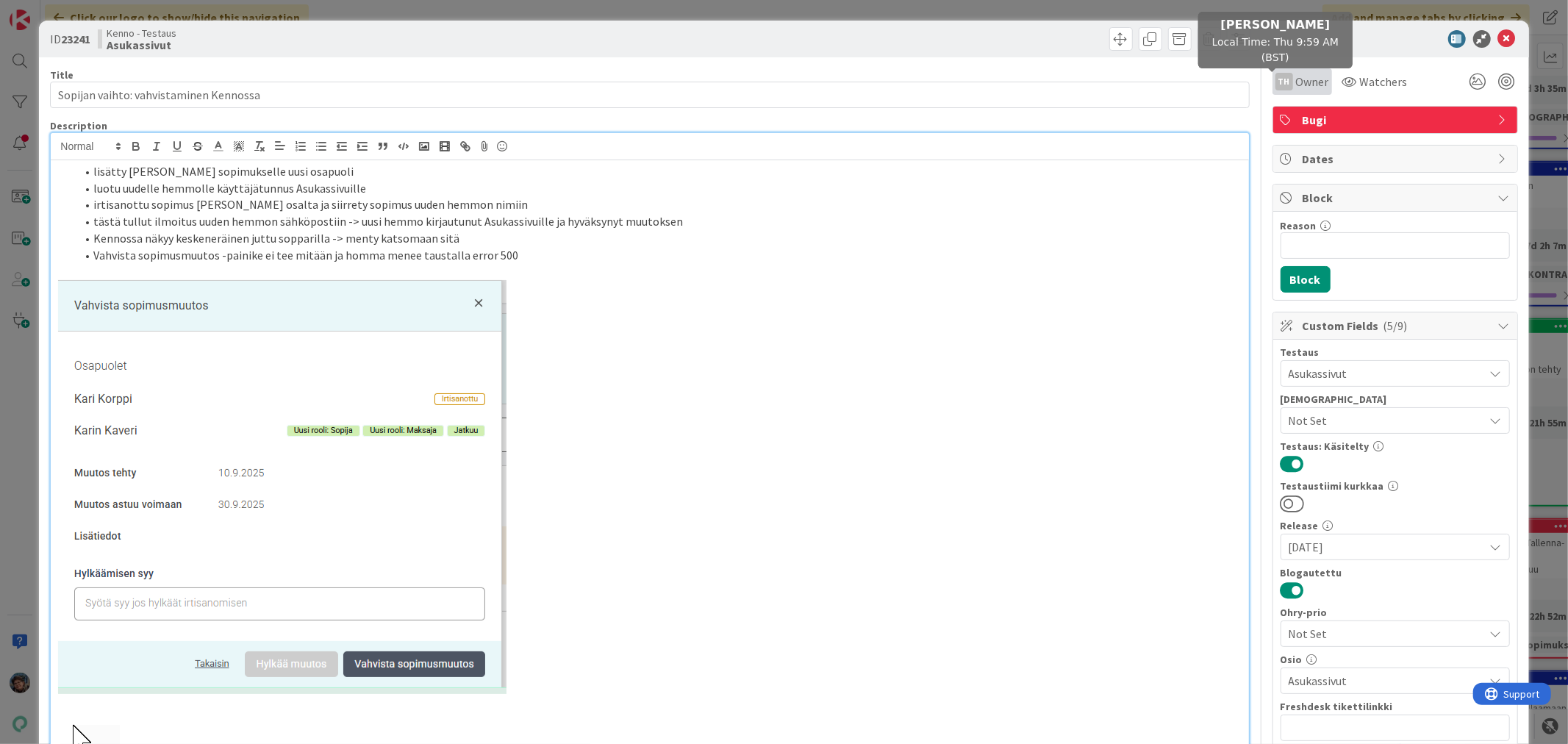
click at [1276, 82] on div "TH" at bounding box center [1284, 81] width 18 height 18
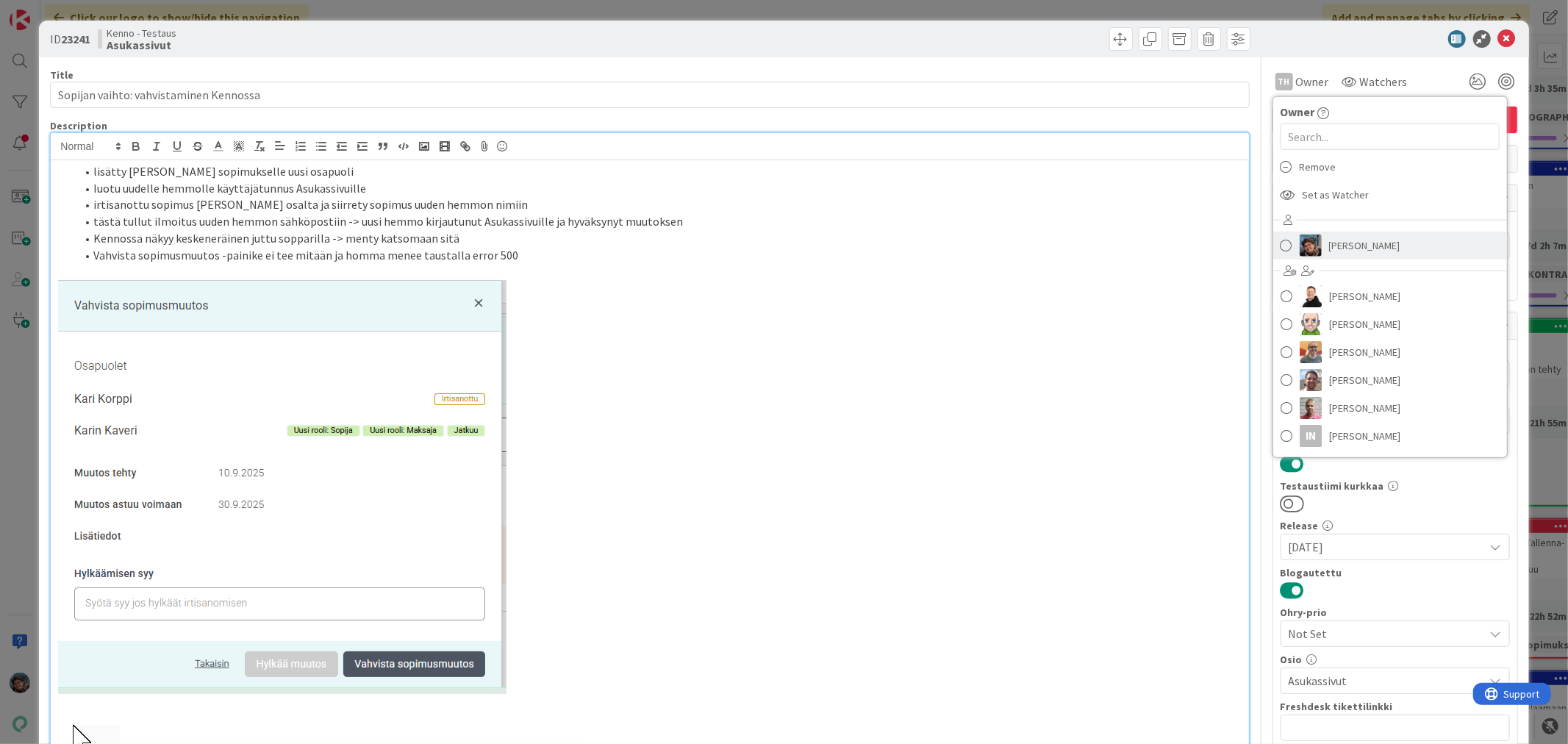
click at [1329, 244] on span "[PERSON_NAME]" at bounding box center [1364, 246] width 71 height 22
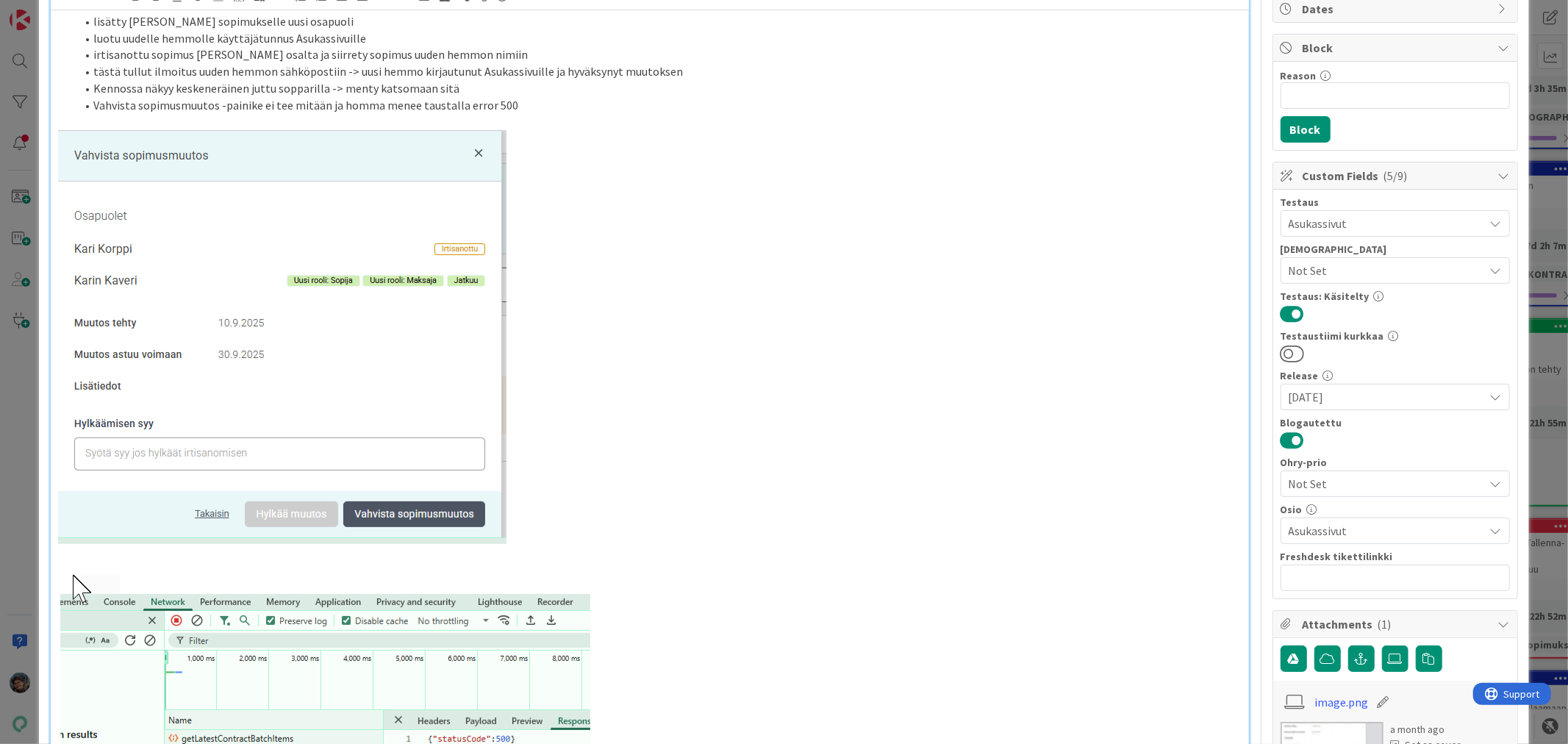
scroll to position [82, 0]
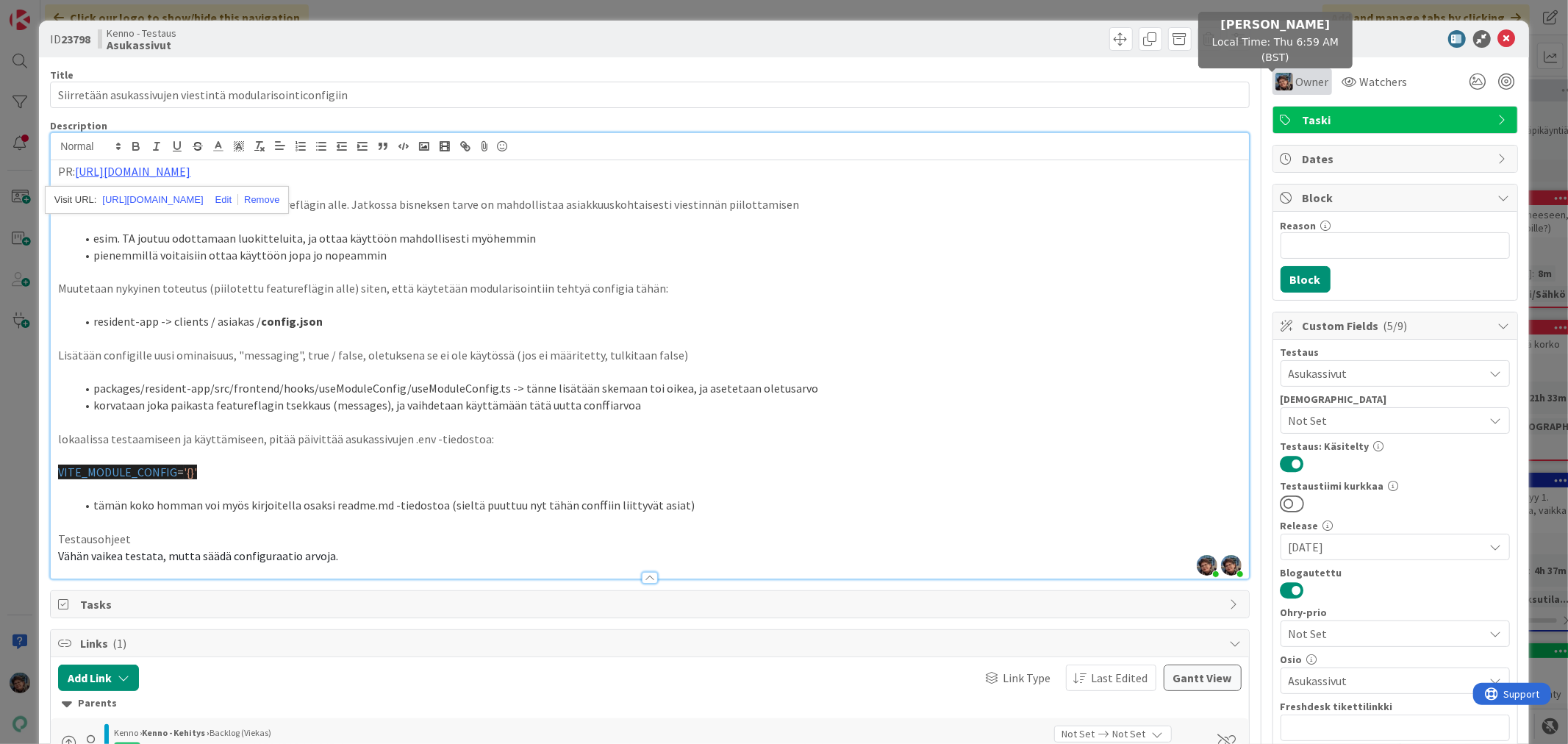
drag, startPoint x: 1273, startPoint y: 78, endPoint x: 1280, endPoint y: 83, distance: 8.6
click at [1276, 78] on img at bounding box center [1284, 81] width 18 height 18
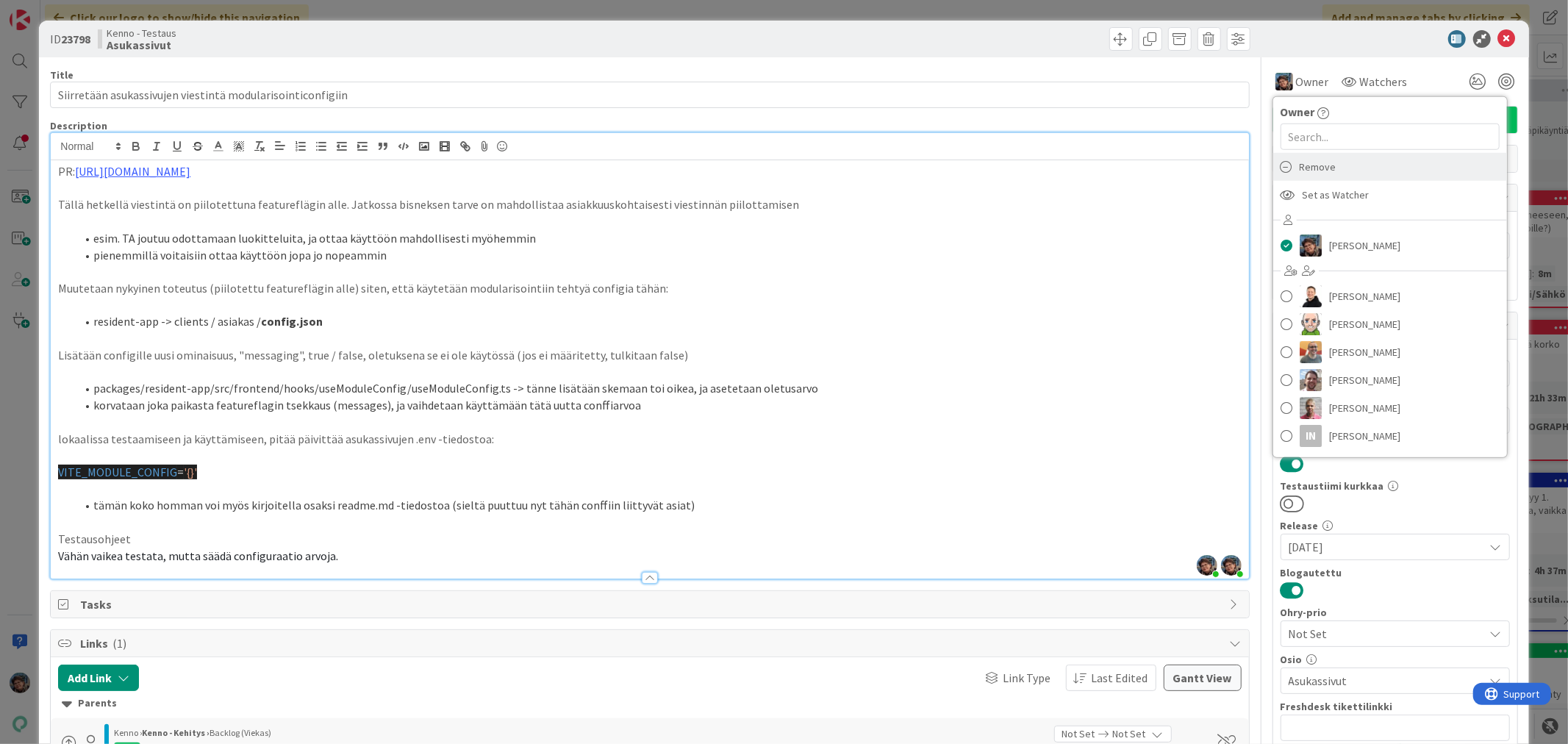
click at [1317, 172] on span "Remove" at bounding box center [1318, 166] width 37 height 22
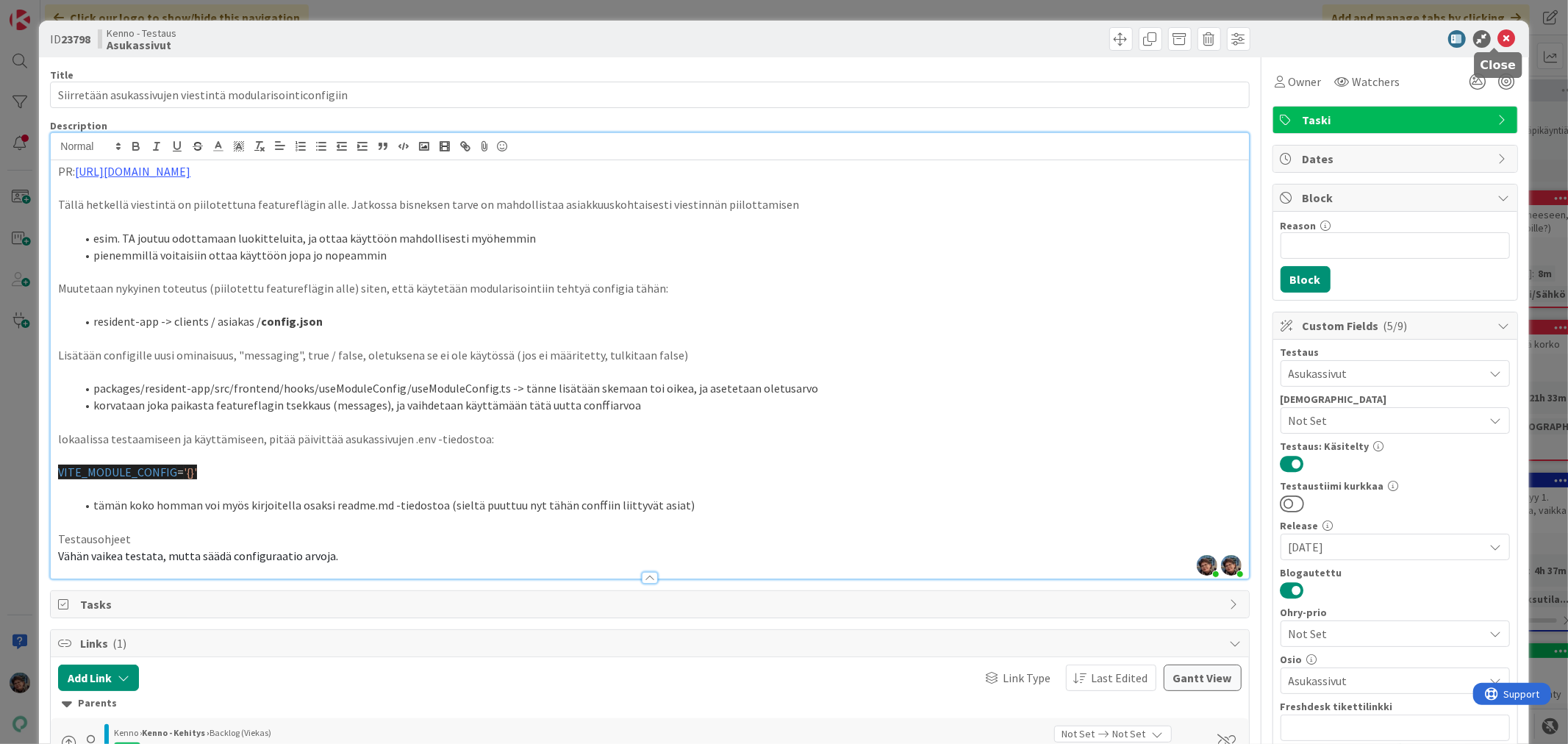
drag, startPoint x: 1498, startPoint y: 41, endPoint x: 1486, endPoint y: 40, distance: 12.0
click at [1498, 40] on icon at bounding box center [1506, 39] width 18 height 18
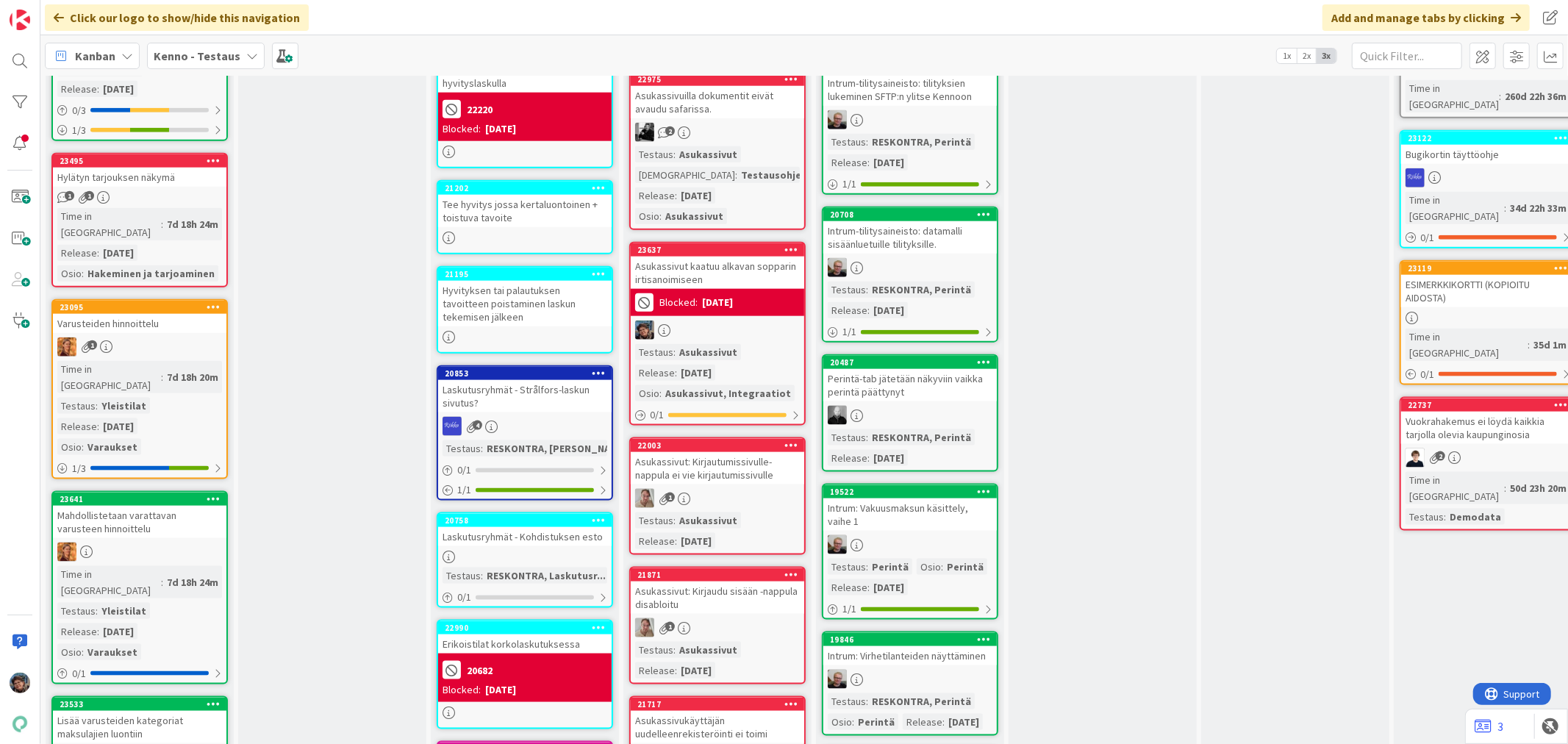
scroll to position [1225, 0]
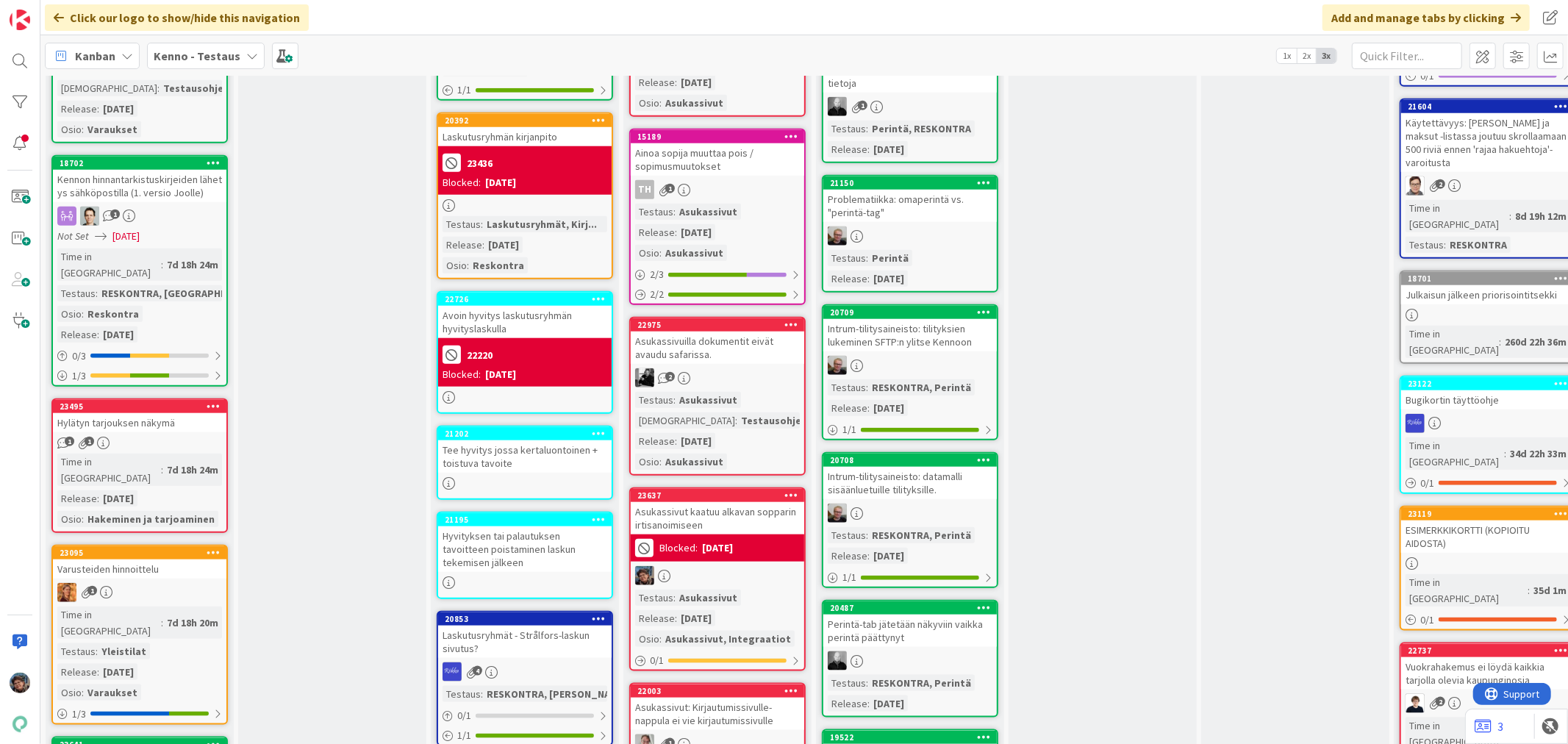
click at [746, 589] on div "Testaus : Asukassivut Release : [DATE] Osio : Asukassivut, Integraatiot" at bounding box center [717, 618] width 165 height 57
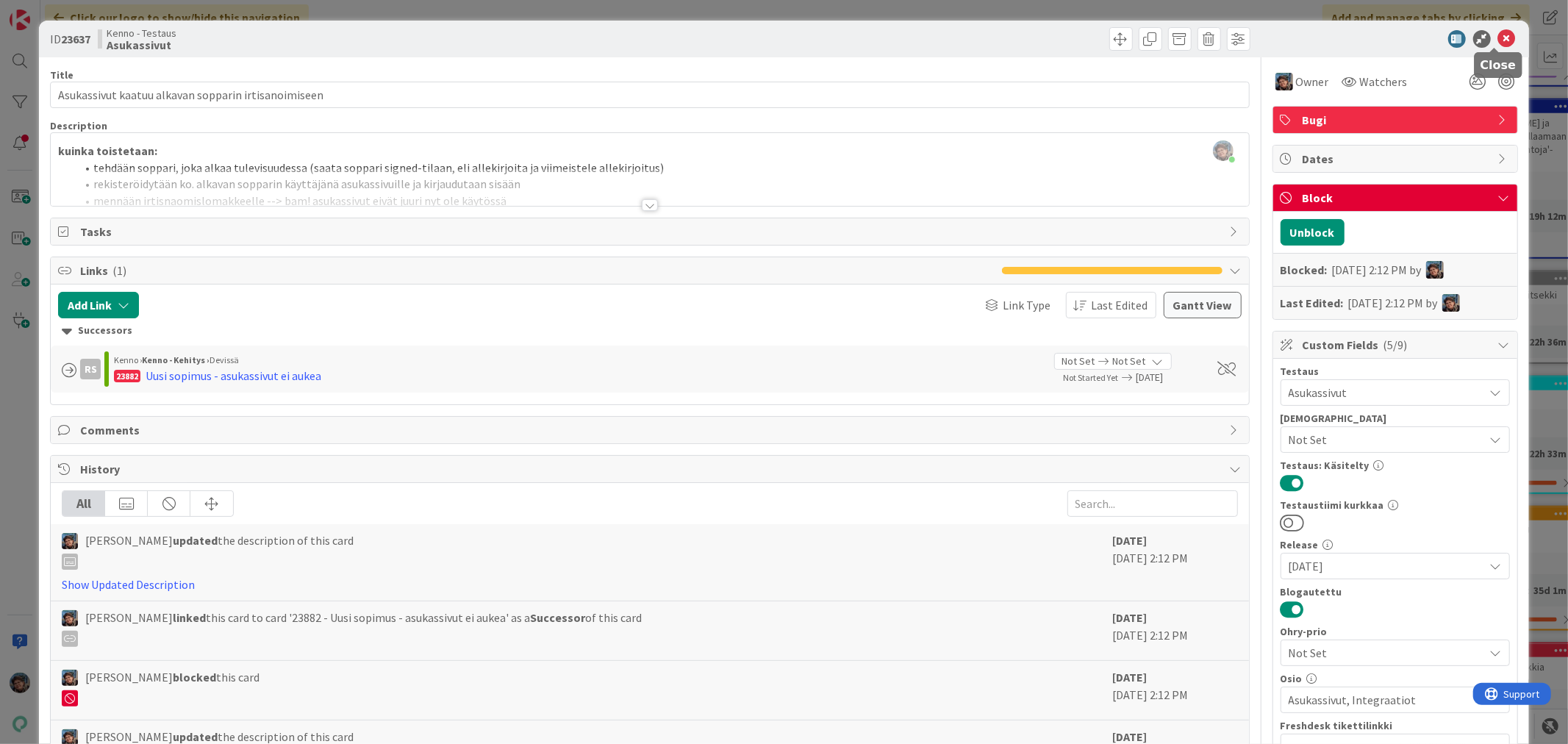
click at [1498, 31] on icon at bounding box center [1506, 39] width 18 height 18
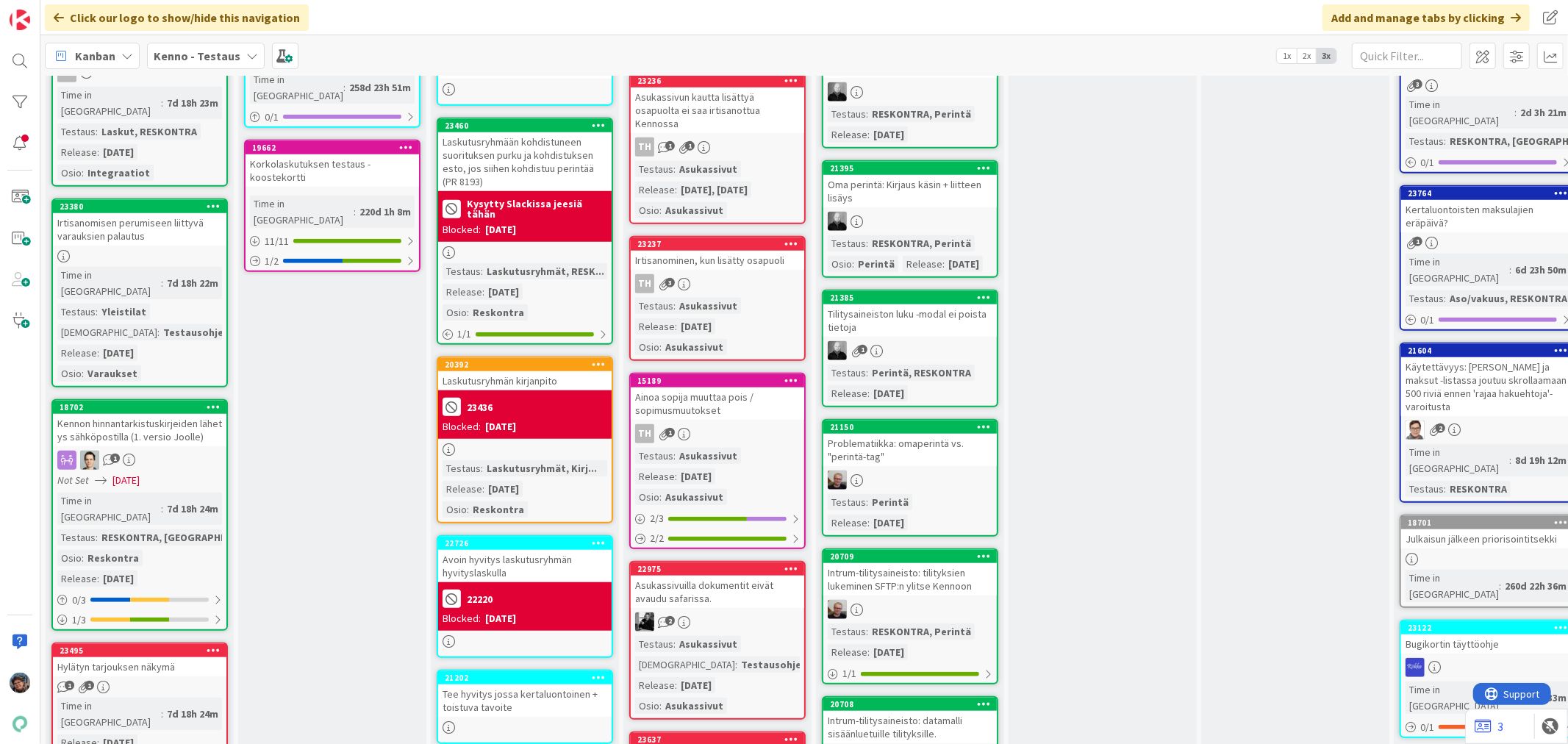
scroll to position [980, 0]
click at [735, 298] on div "Testaus : Asukassivut Release : [DATE] Osio : Asukassivut" at bounding box center [717, 327] width 165 height 57
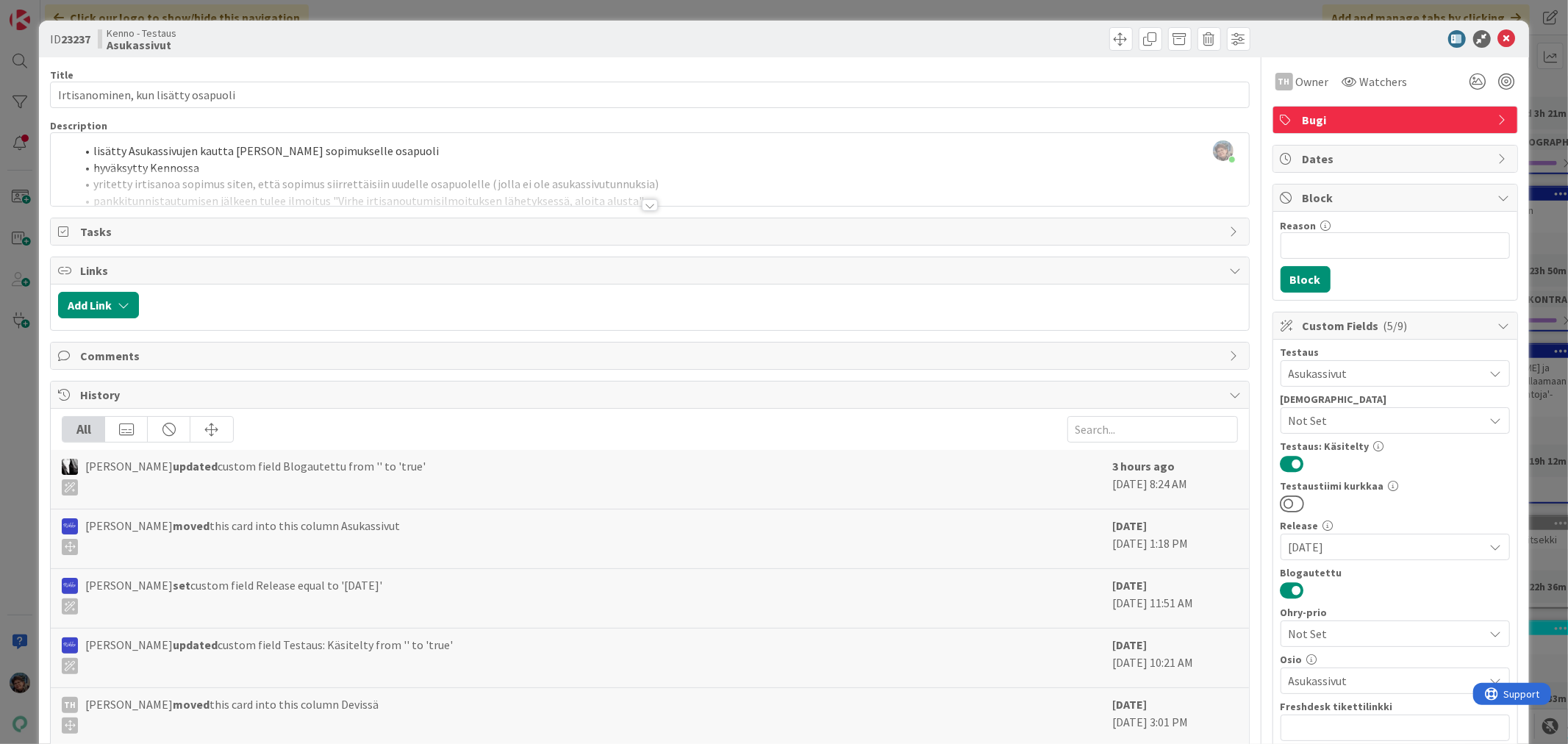
click at [642, 204] on div at bounding box center [650, 205] width 16 height 12
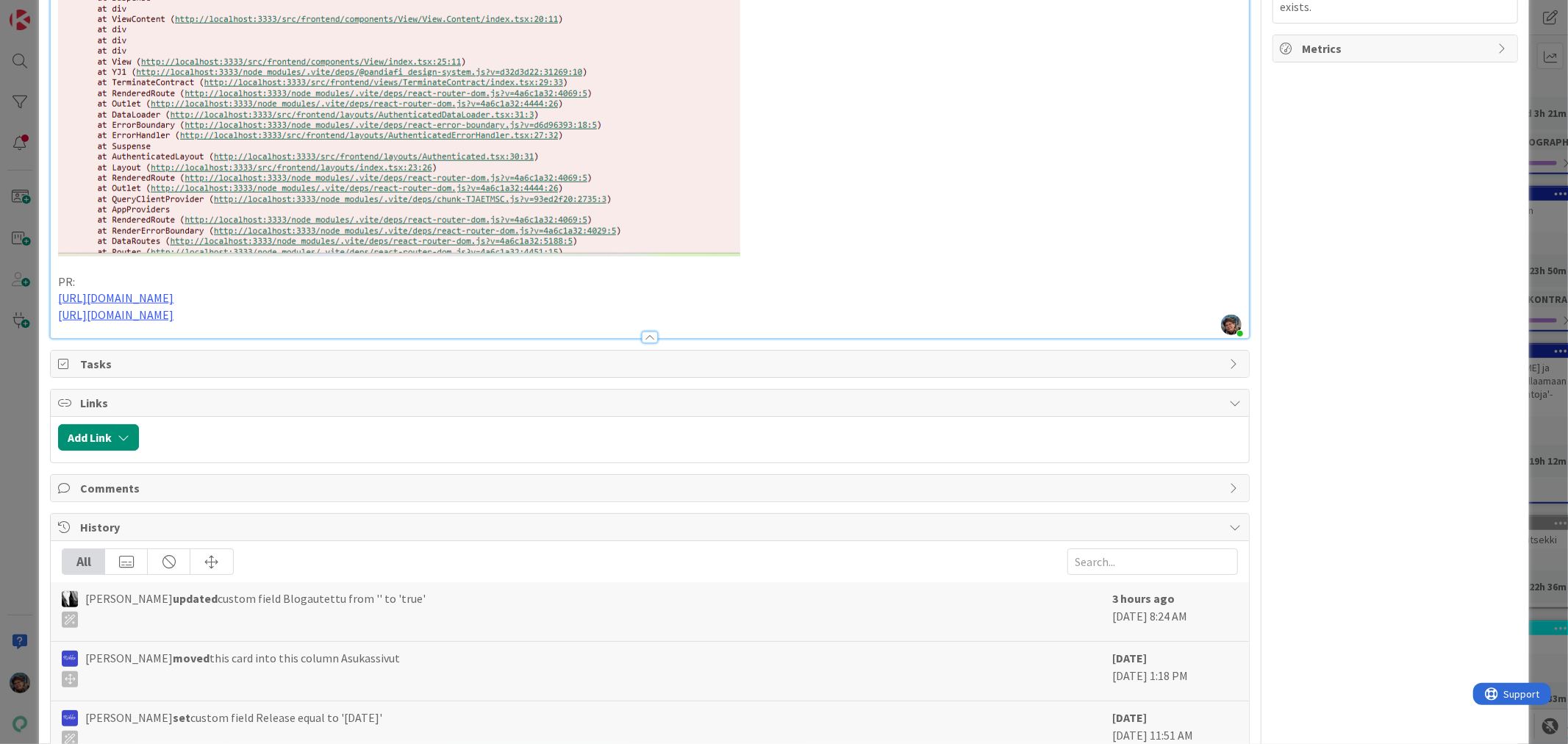
scroll to position [1388, 0]
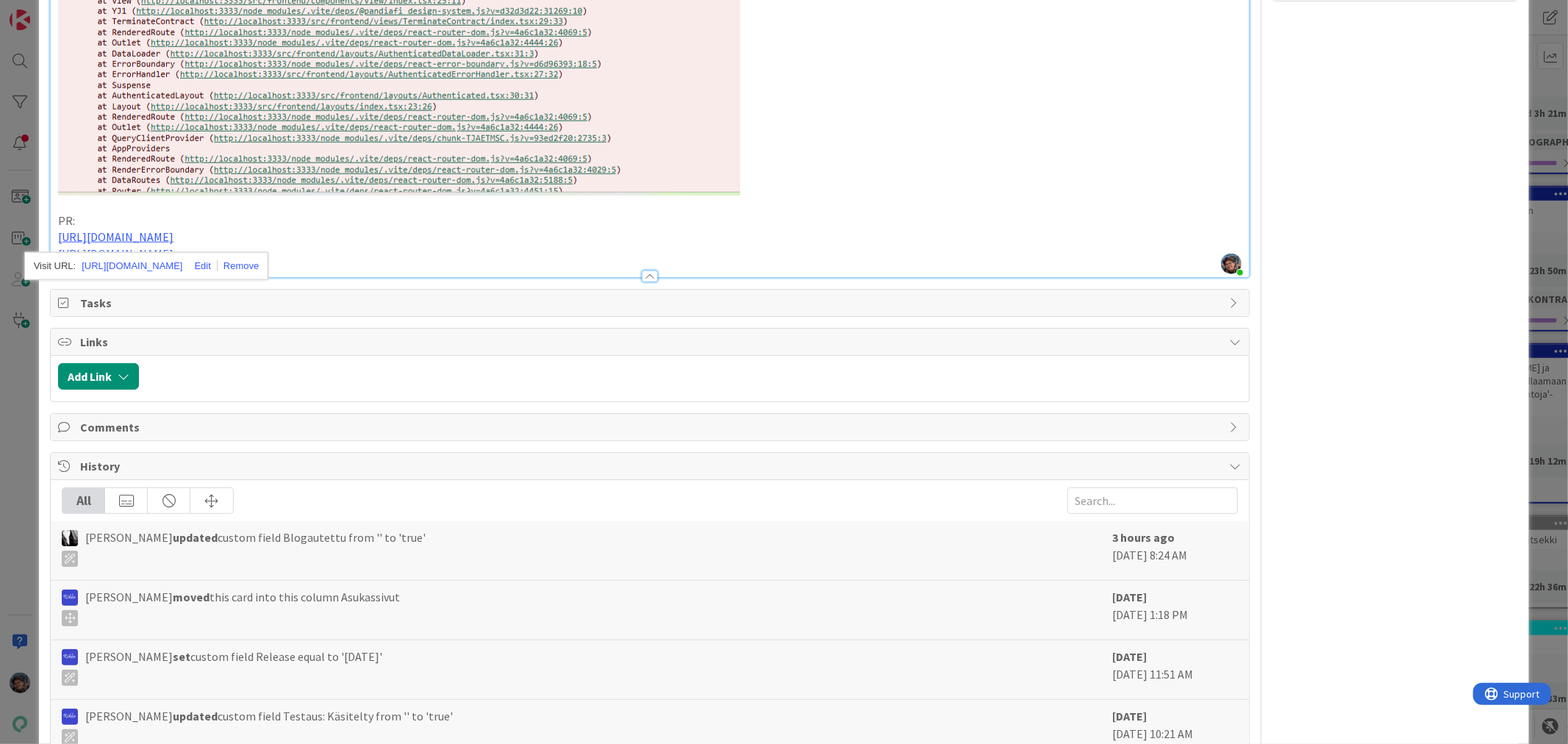
drag, startPoint x: 444, startPoint y: 231, endPoint x: 433, endPoint y: 230, distance: 11.0
click at [444, 231] on p "[URL][DOMAIN_NAME]" at bounding box center [650, 237] width 1183 height 17
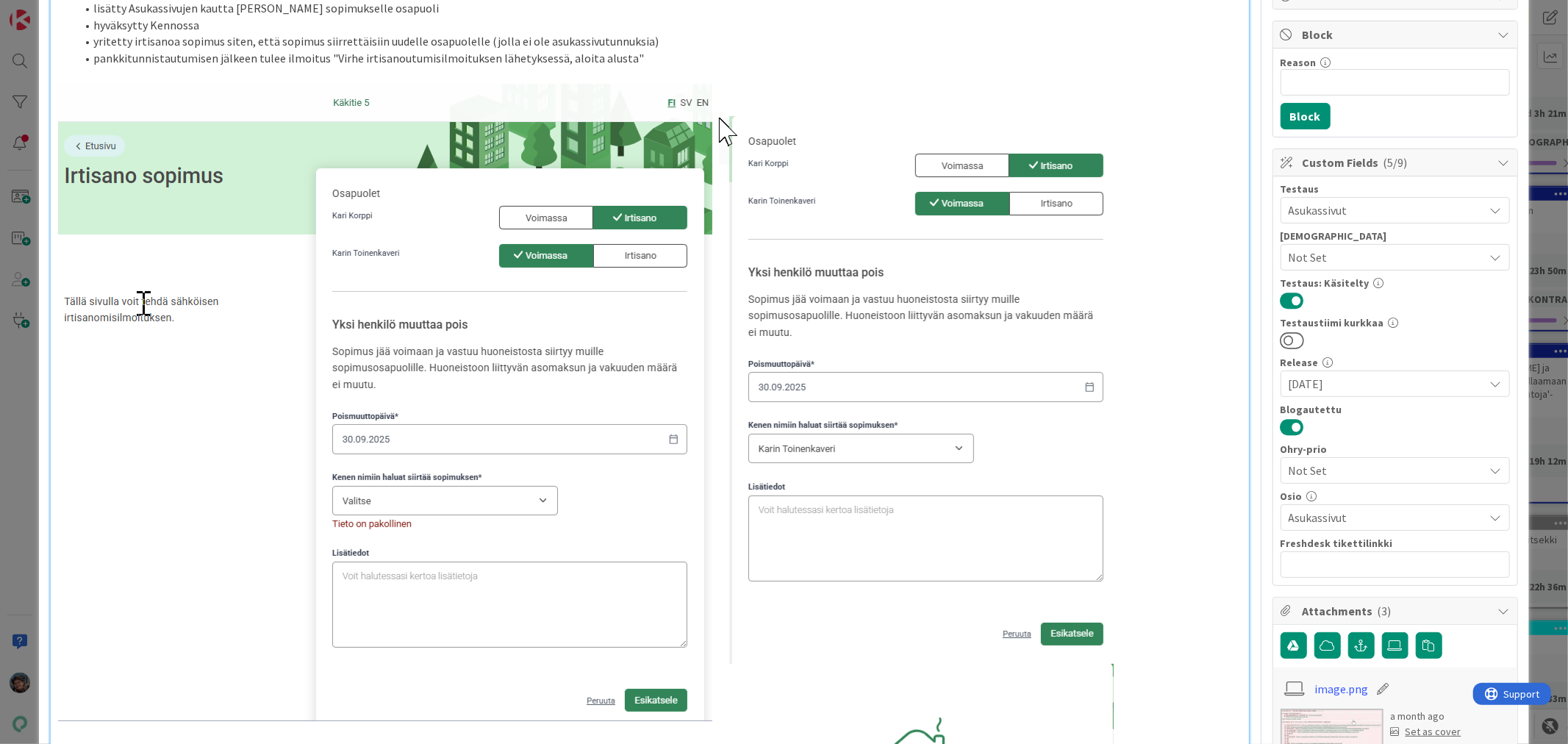
scroll to position [0, 0]
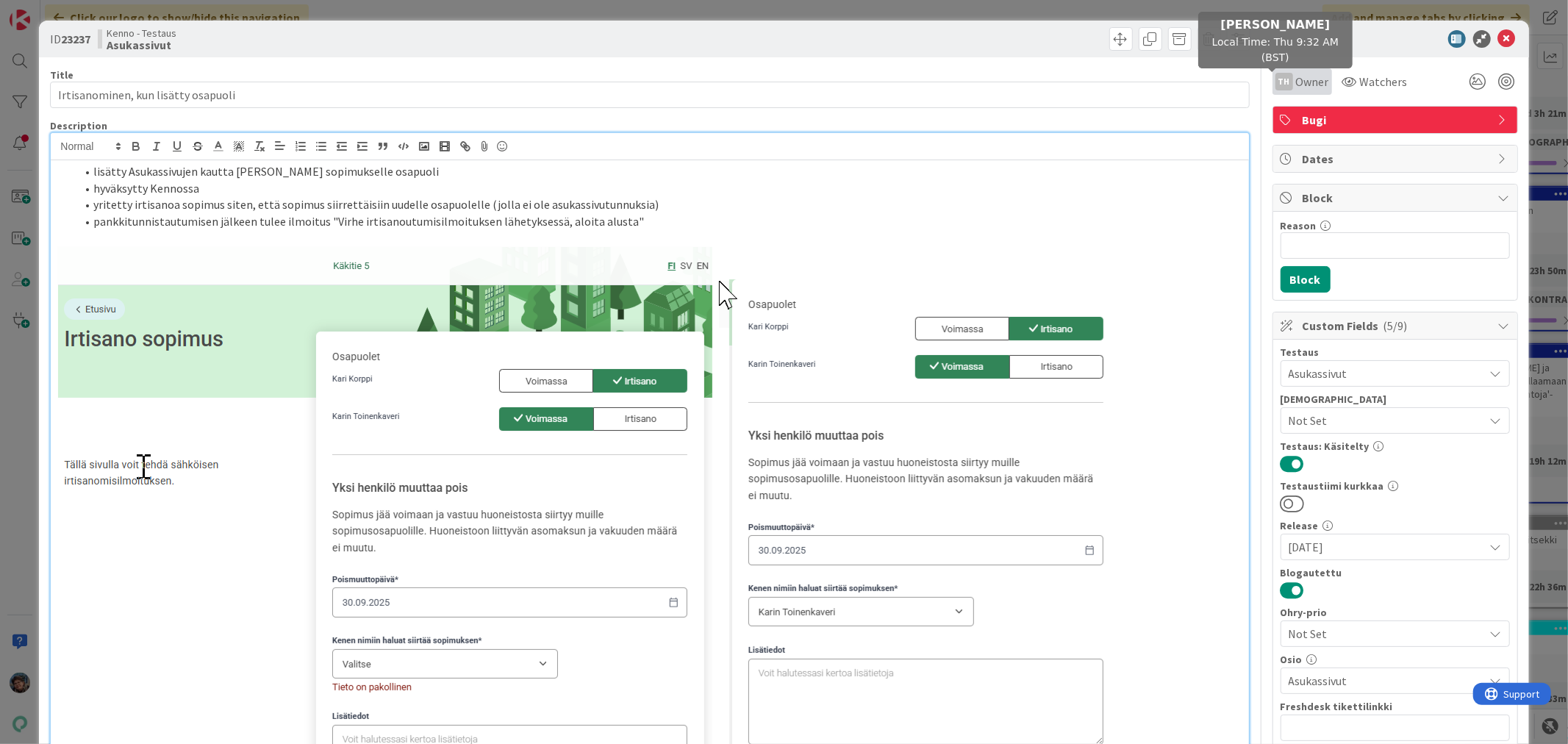
click at [1276, 81] on div "TH" at bounding box center [1284, 81] width 18 height 18
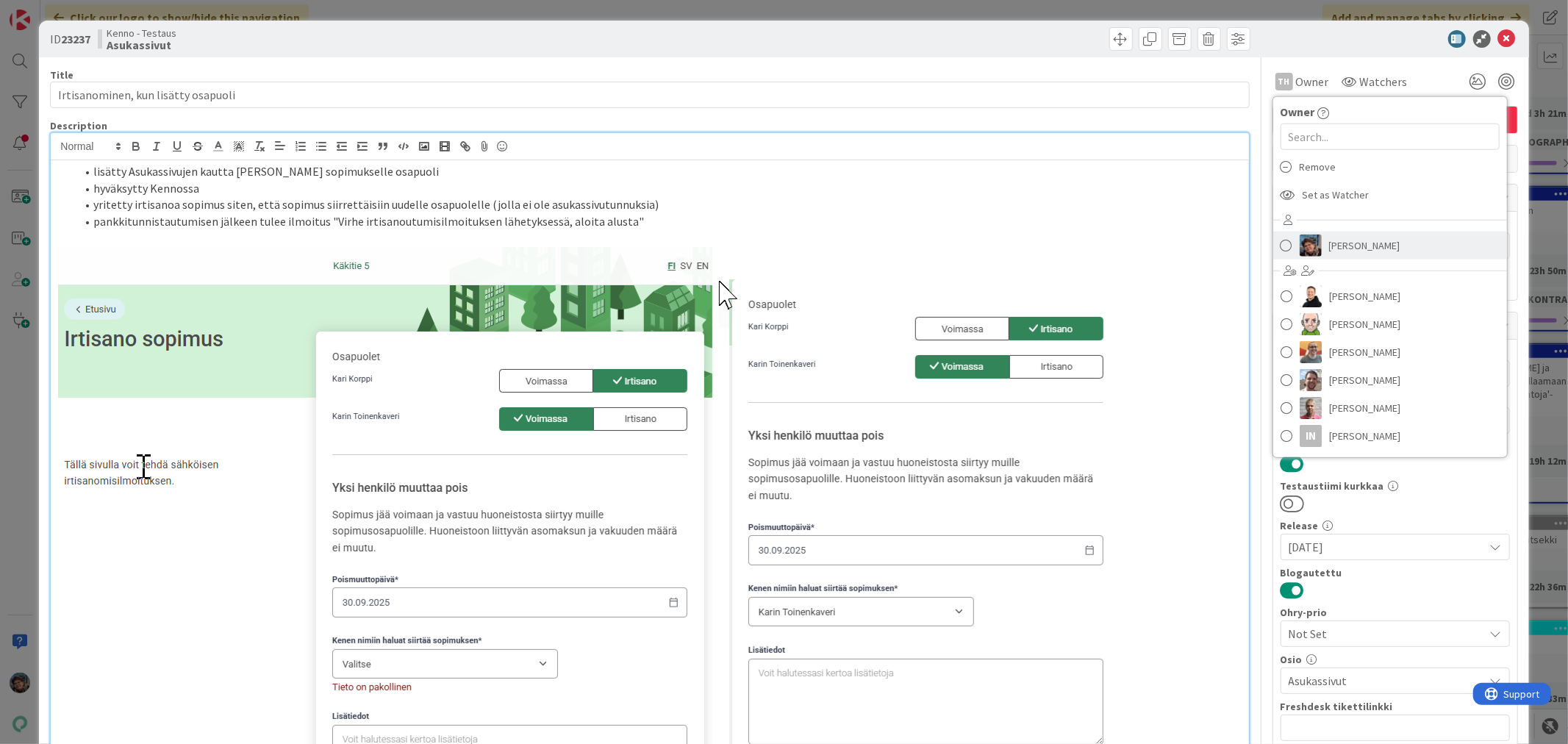
click at [1281, 244] on span at bounding box center [1287, 246] width 12 height 22
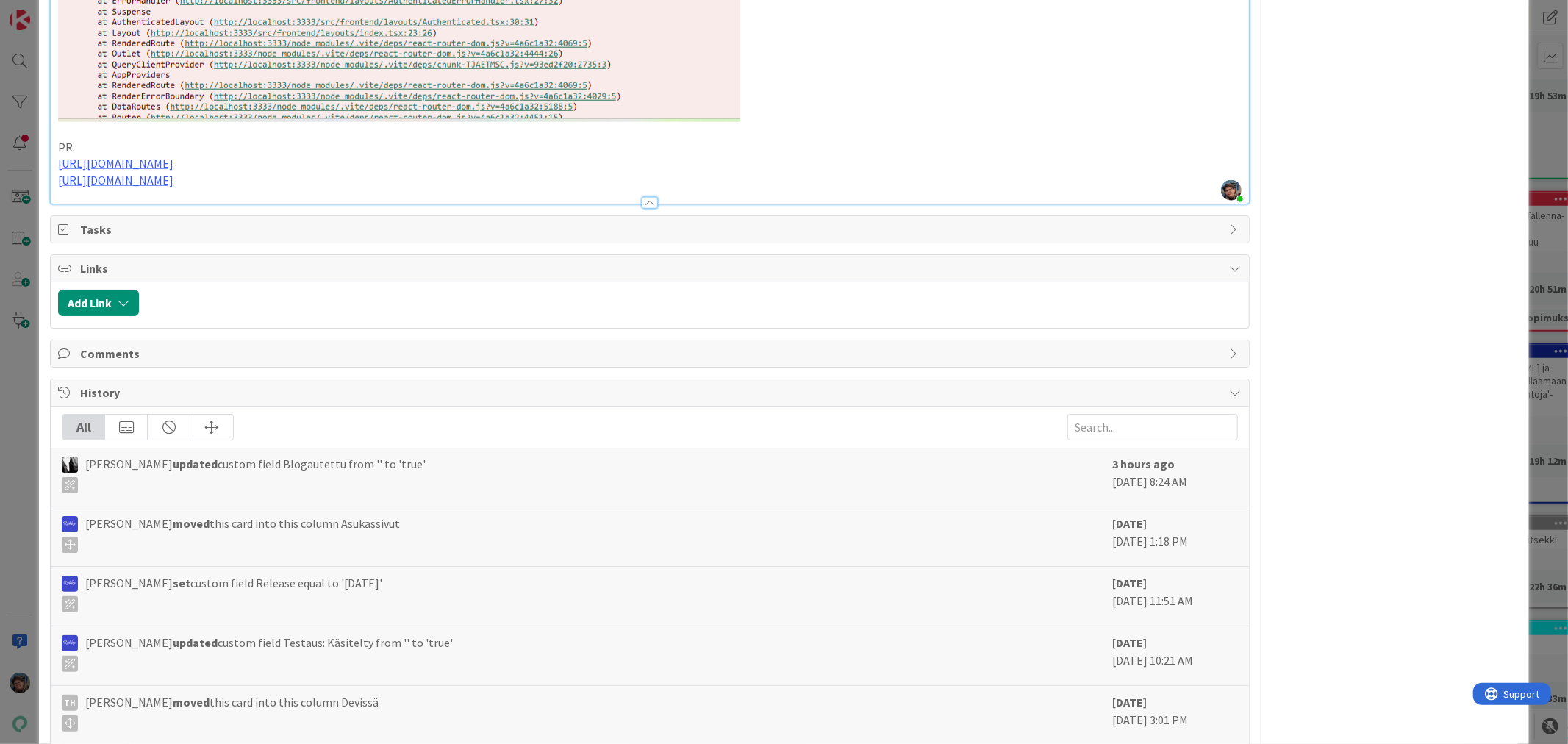
scroll to position [1469, 0]
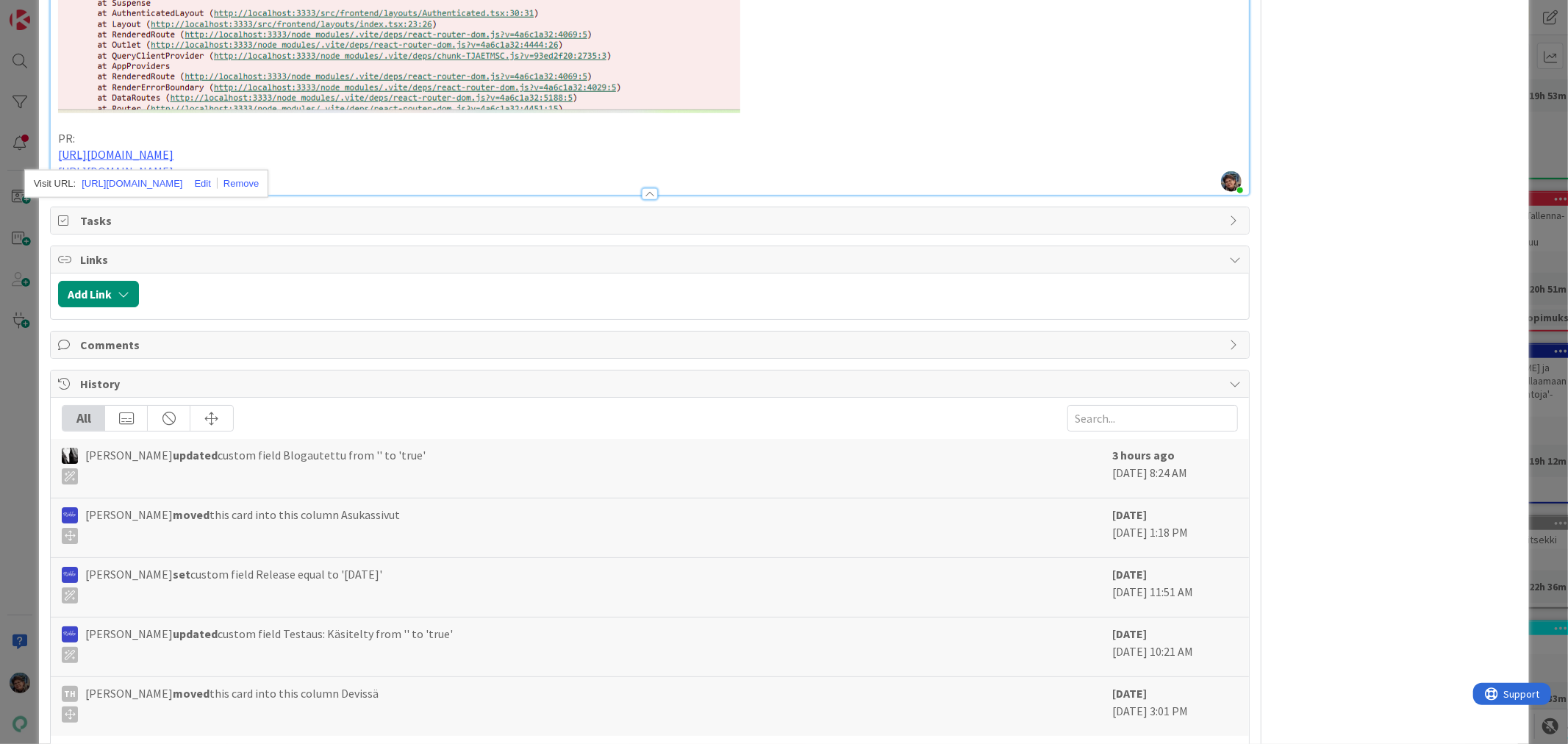
click at [368, 167] on p "[URL][DOMAIN_NAME]" at bounding box center [650, 171] width 1183 height 17
click at [400, 178] on p "[URL][DOMAIN_NAME]" at bounding box center [650, 171] width 1183 height 17
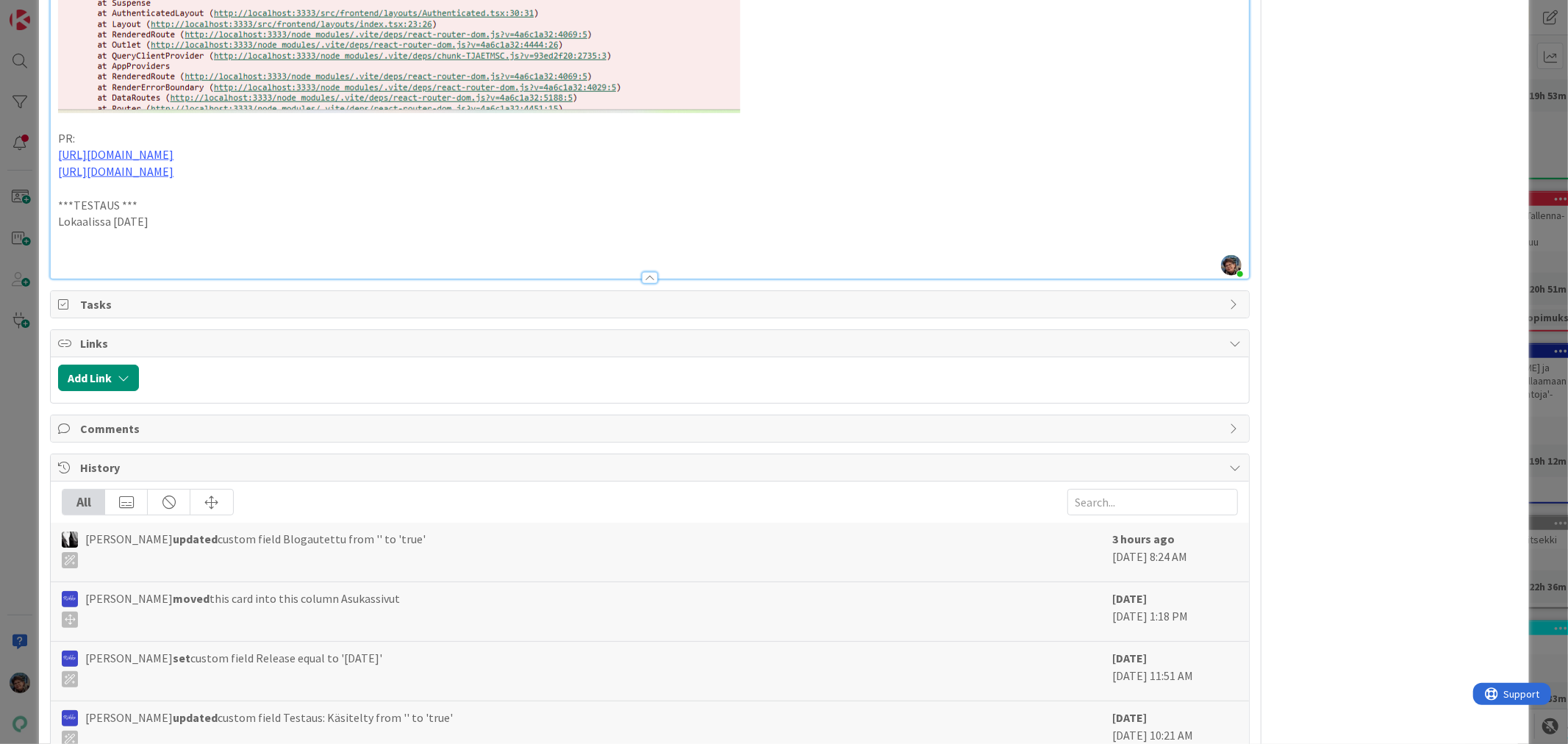
drag, startPoint x: 161, startPoint y: 218, endPoint x: 18, endPoint y: 197, distance: 144.5
click at [19, 198] on div "ID 23237 Kenno - Testaus Asukassivut Title 35 / 128 Irtisanominen, kun lisätty …" at bounding box center [784, 372] width 1568 height 744
click at [68, 244] on p at bounding box center [650, 238] width 1183 height 17
